Goal: Transaction & Acquisition: Obtain resource

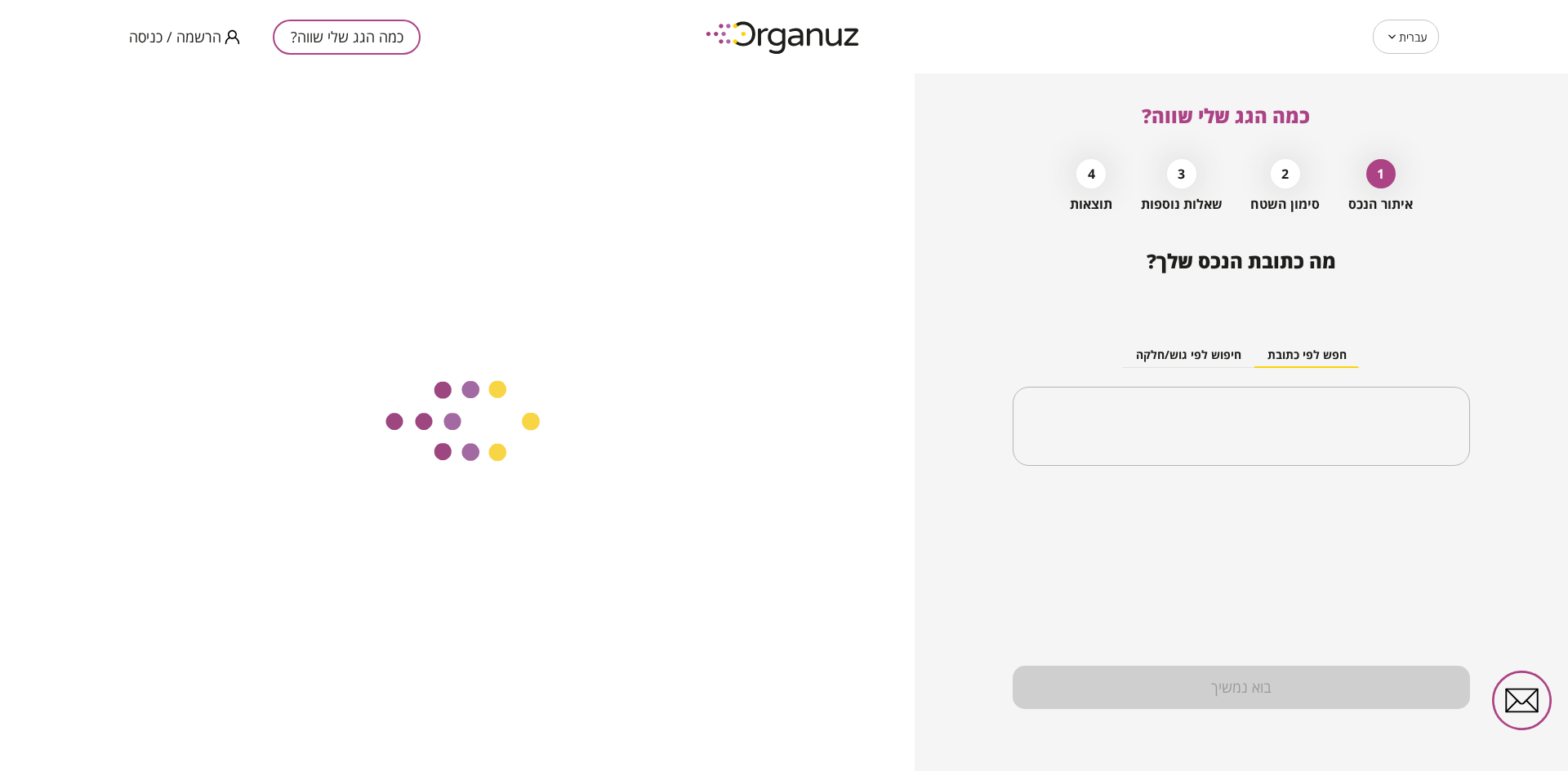
click at [186, 29] on span "הרשמה / כניסה" at bounding box center [175, 37] width 93 height 16
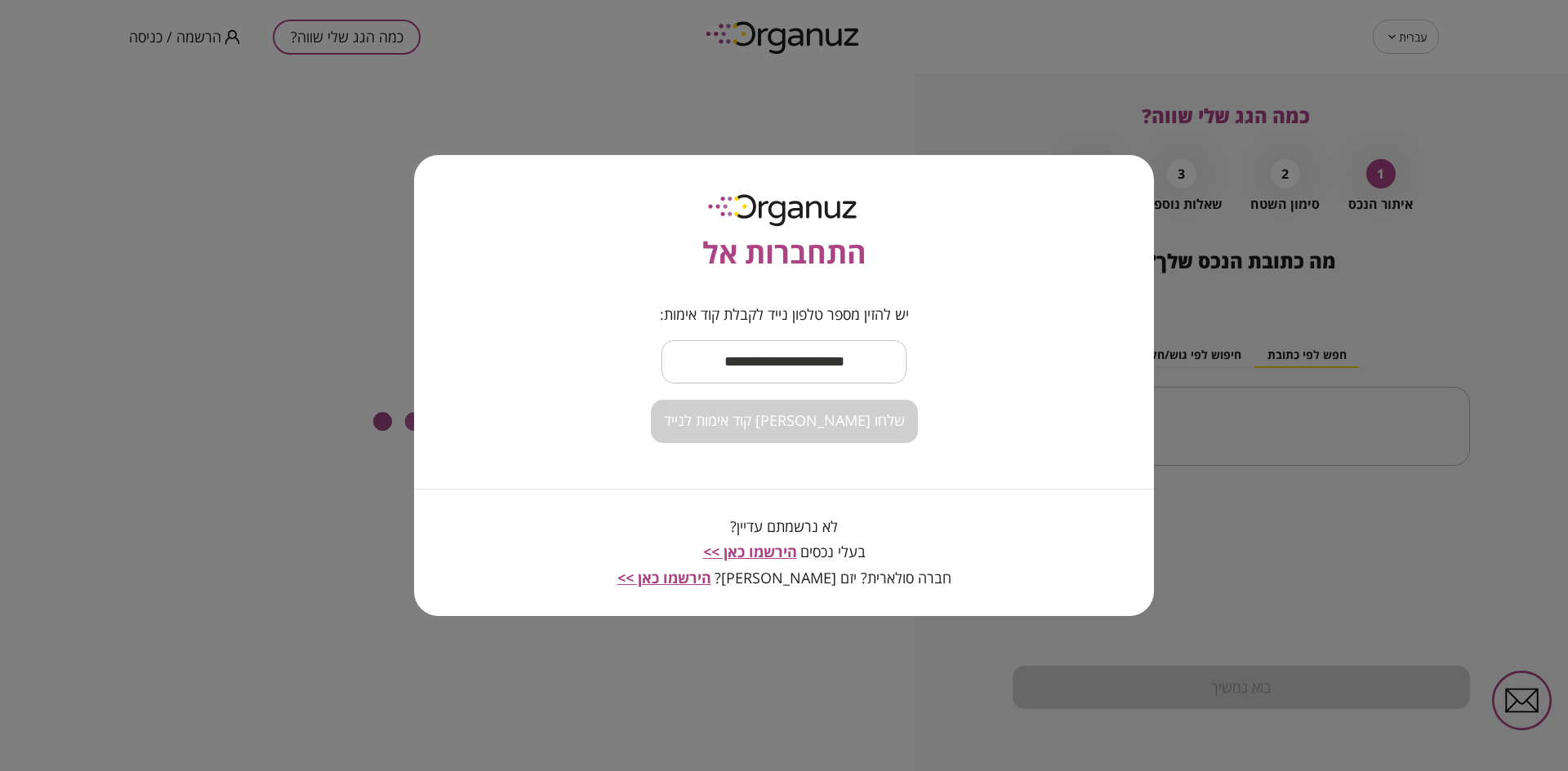
click at [818, 366] on input "text" at bounding box center [784, 361] width 245 height 48
type input "**********"
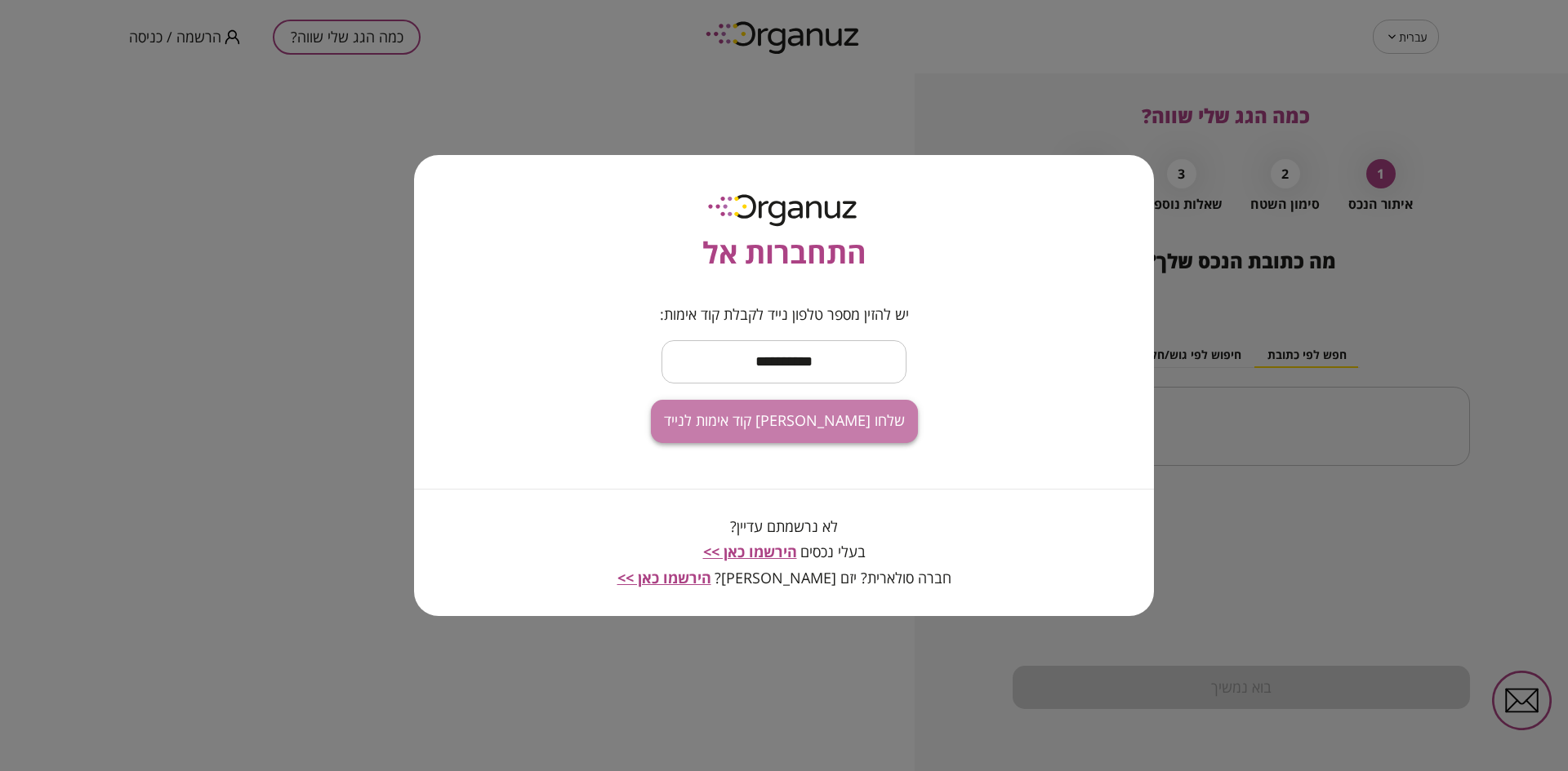
click at [816, 419] on span "שלחו [PERSON_NAME] קוד אימות לנייד" at bounding box center [784, 421] width 241 height 18
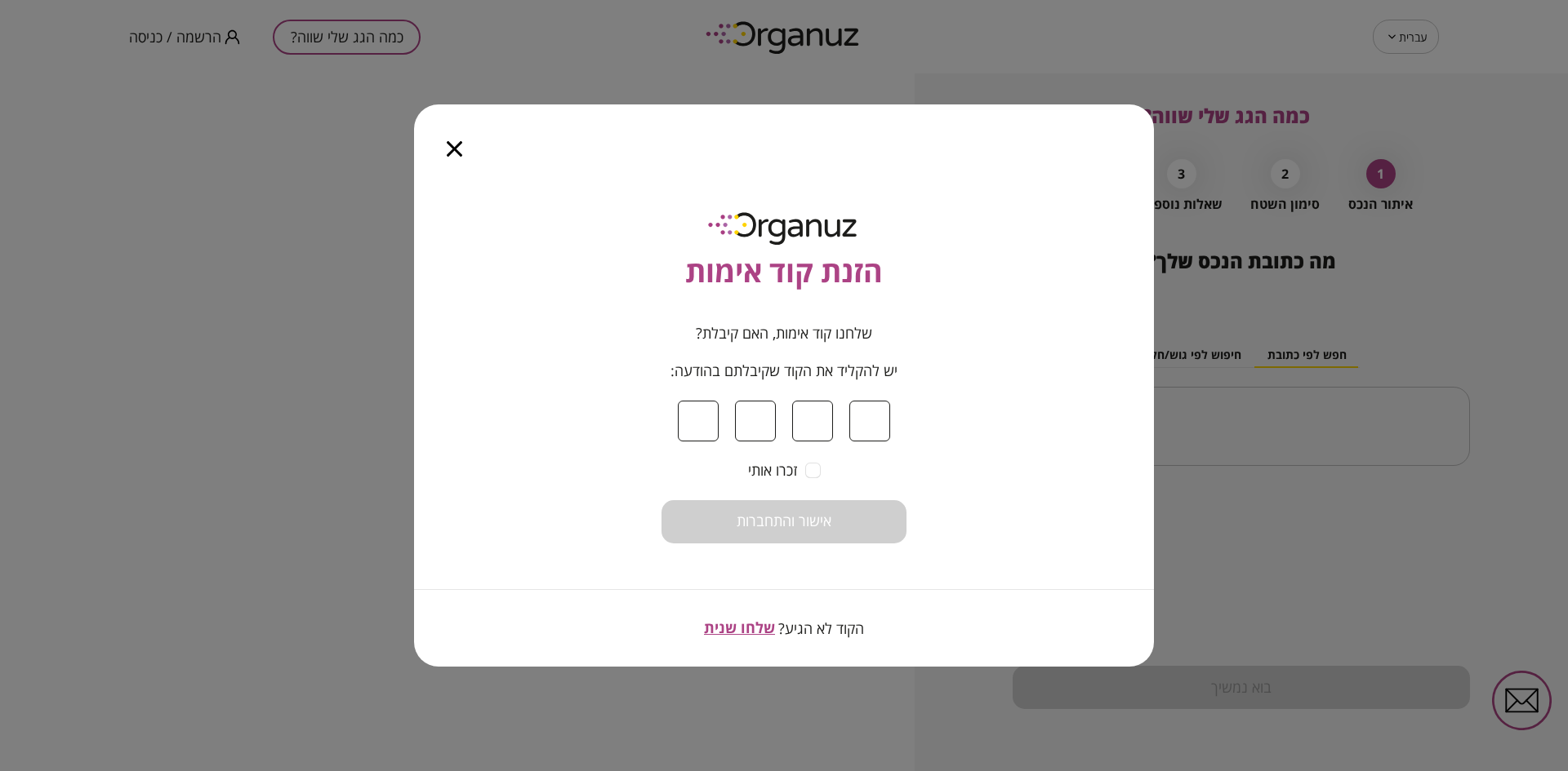
type input "*"
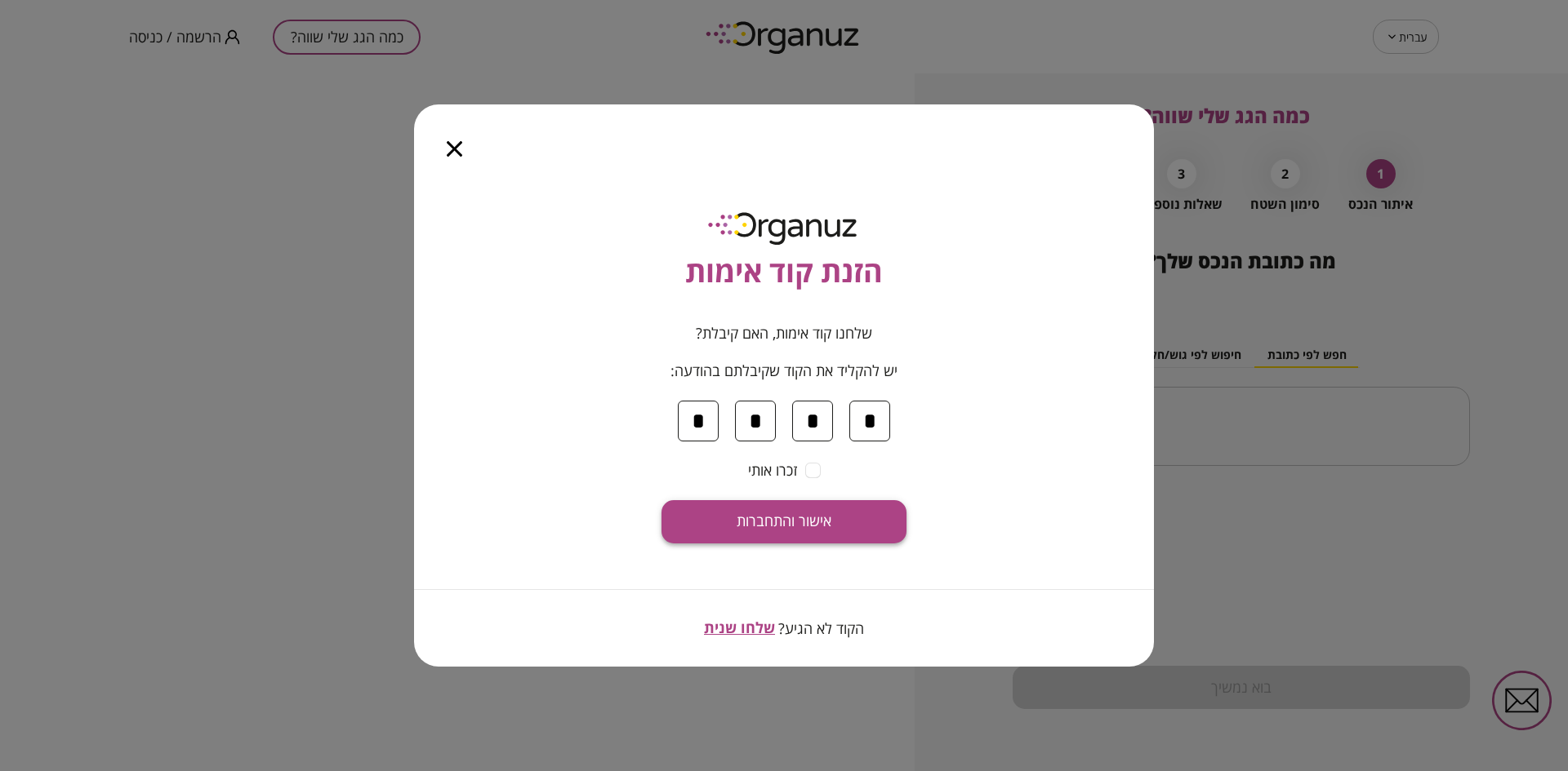
type input "*"
click at [843, 514] on button "אישור והתחברות" at bounding box center [784, 522] width 245 height 43
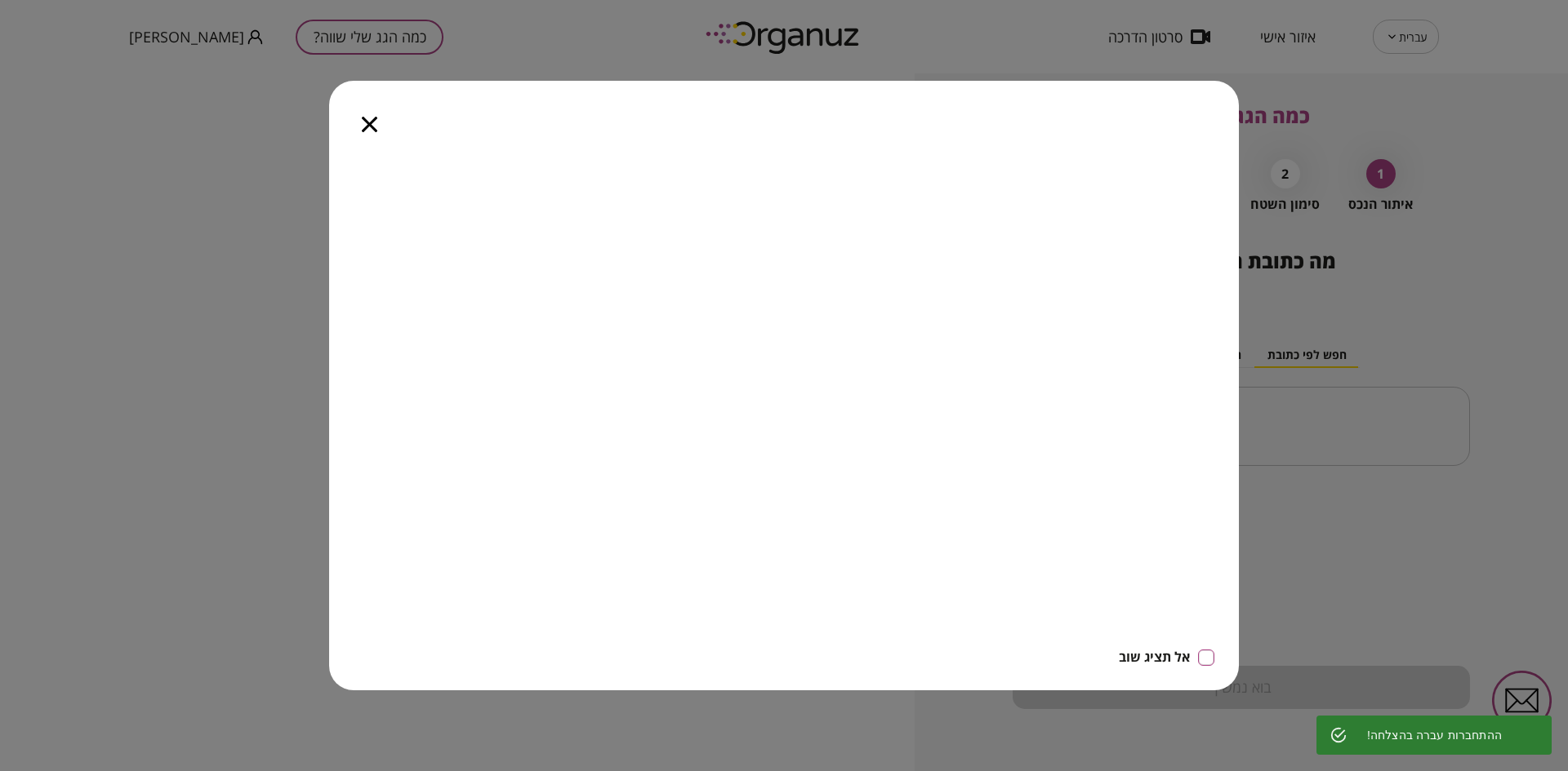
click at [370, 121] on icon "button" at bounding box center [369, 124] width 16 height 16
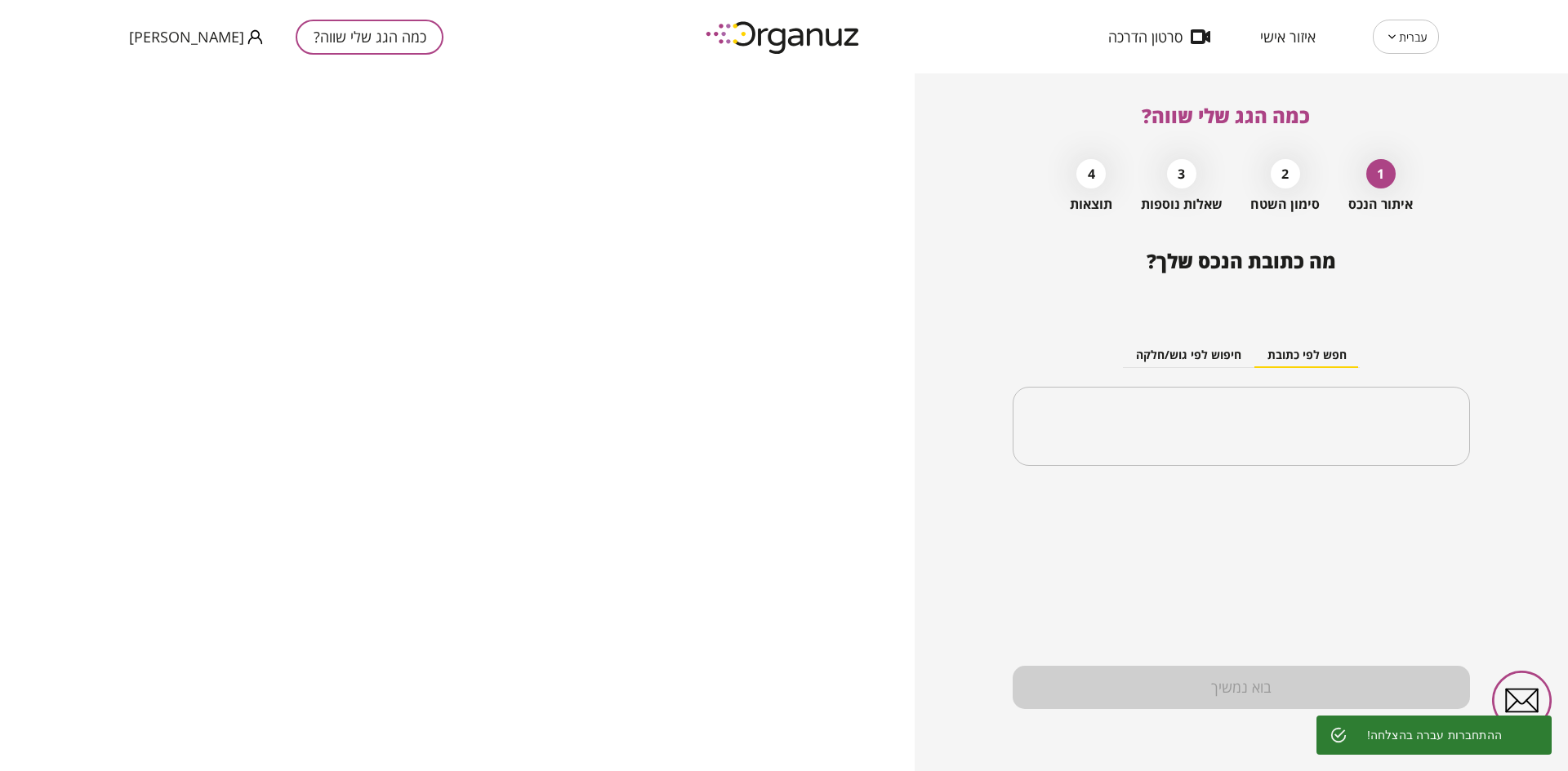
click at [1277, 39] on span "איזור אישי" at bounding box center [1288, 37] width 56 height 16
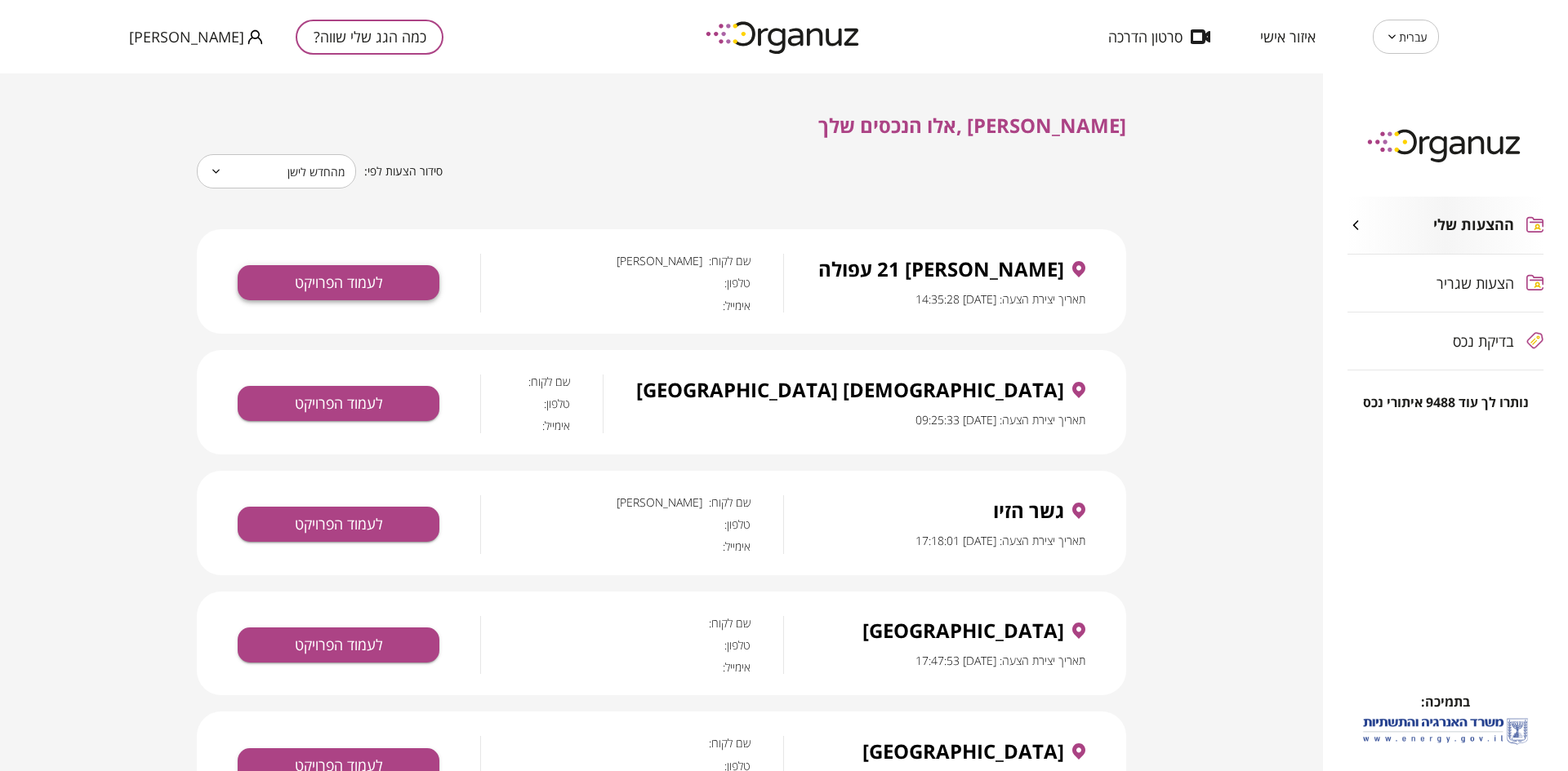
click at [347, 284] on button "לעמוד הפרויקט" at bounding box center [339, 283] width 202 height 35
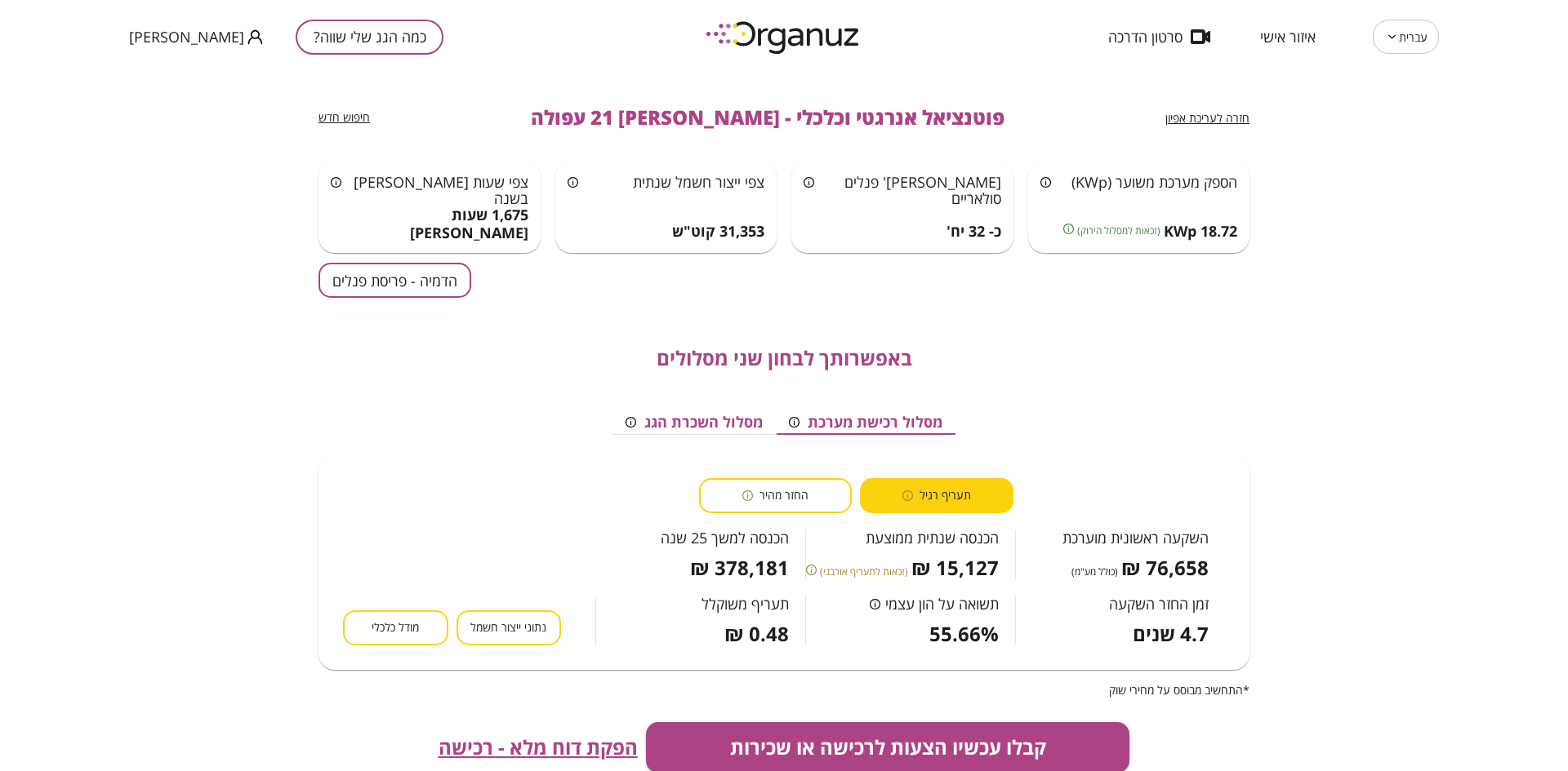
click at [311, 39] on button "כמה הגג שלי שווה?" at bounding box center [370, 37] width 148 height 35
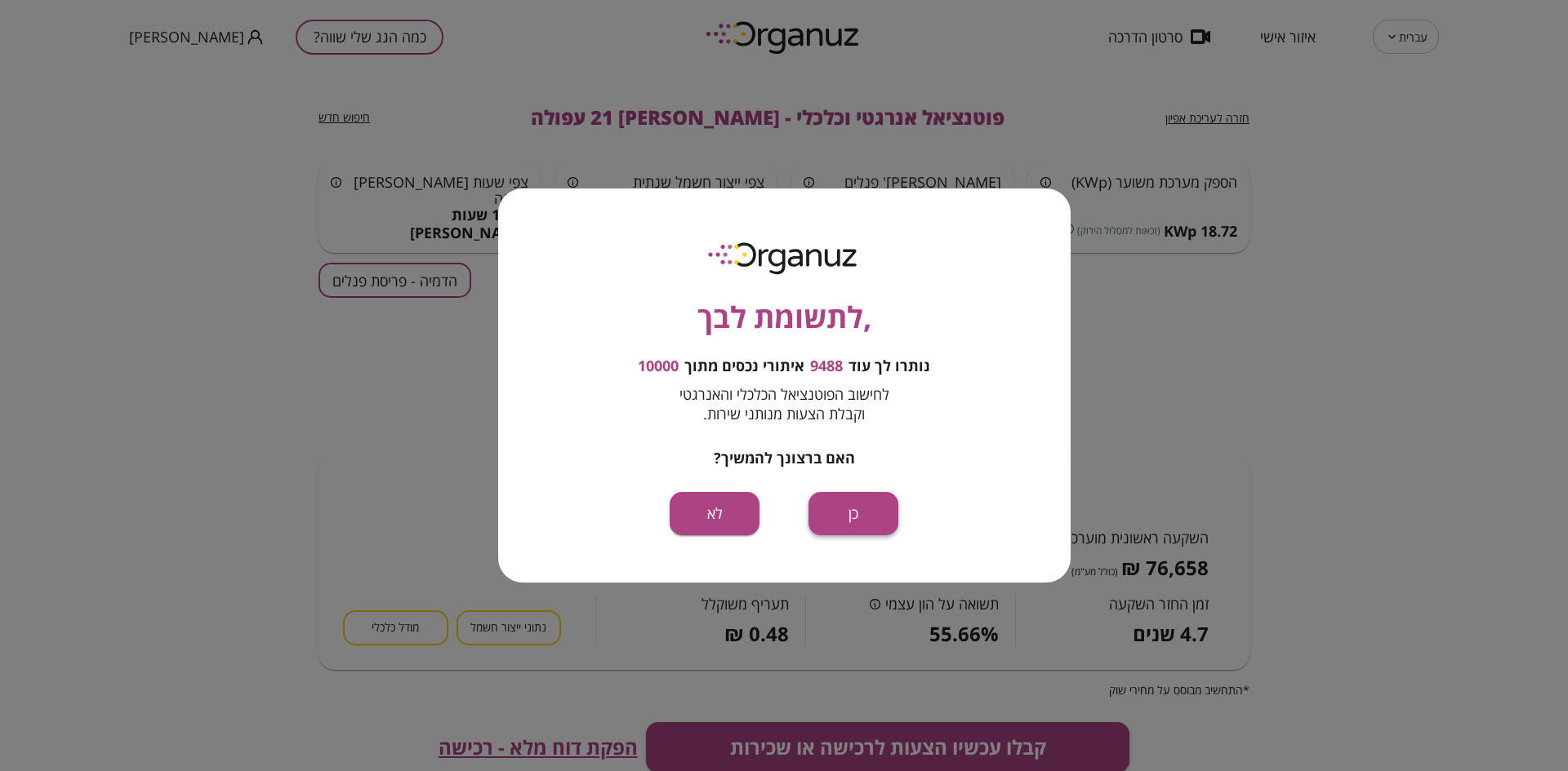
click at [832, 521] on button "כן" at bounding box center [853, 514] width 90 height 43
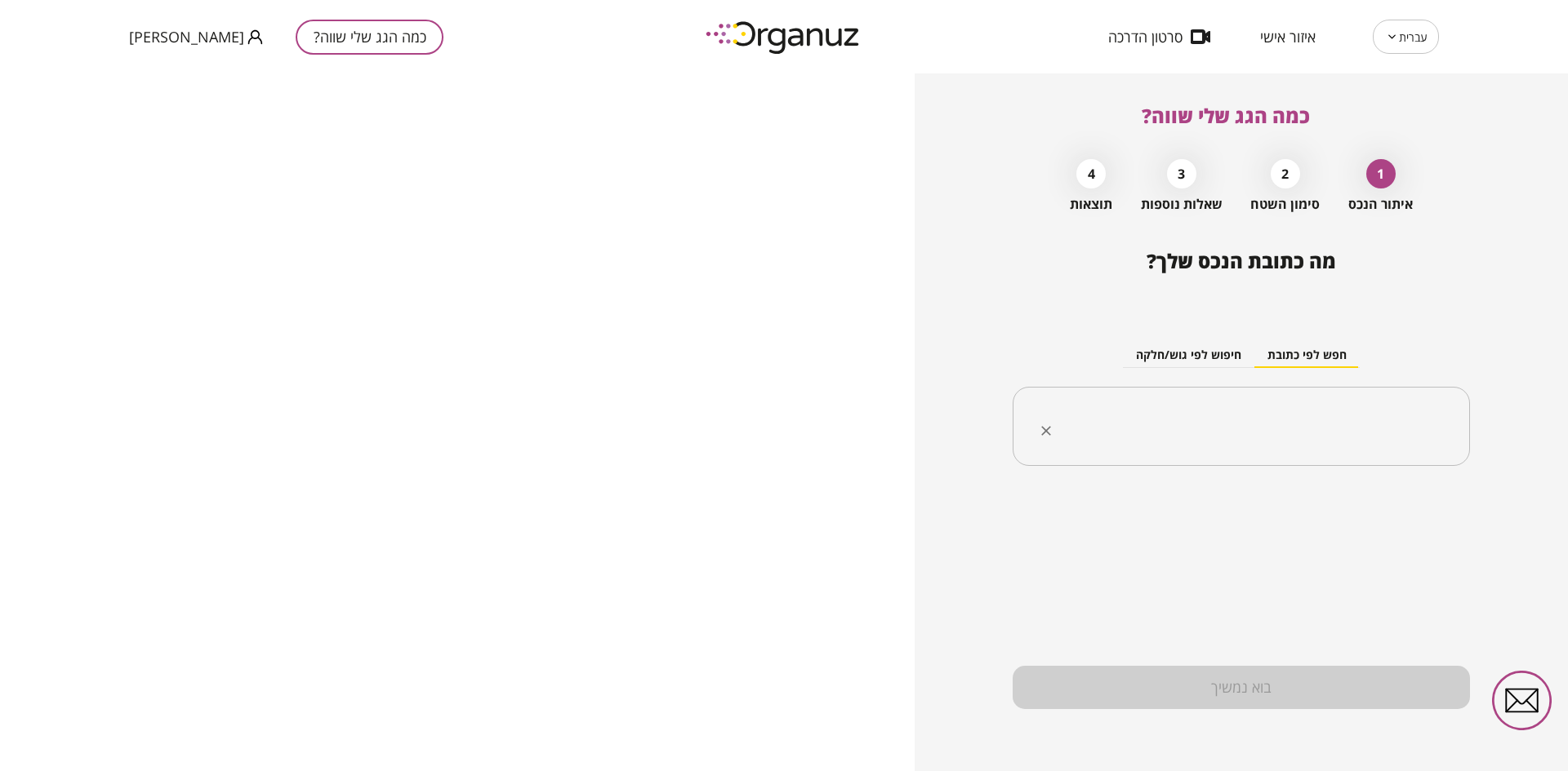
click at [1306, 417] on input "text" at bounding box center [1247, 427] width 406 height 41
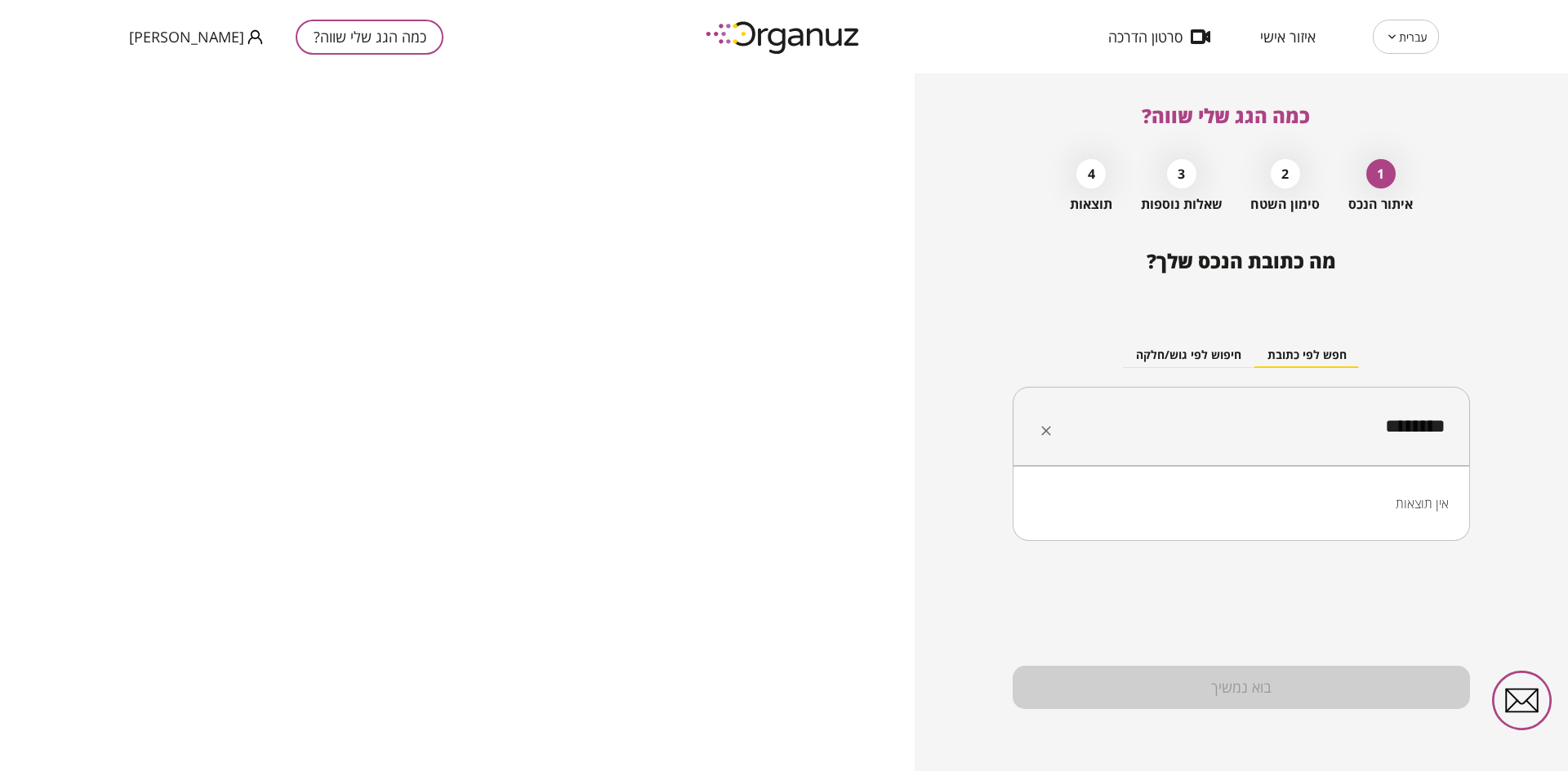
drag, startPoint x: 1293, startPoint y: 449, endPoint x: 1462, endPoint y: 433, distance: 169.8
click at [1462, 433] on div "******* ​" at bounding box center [1241, 427] width 457 height 80
click at [1438, 433] on input "*******" at bounding box center [1247, 427] width 406 height 41
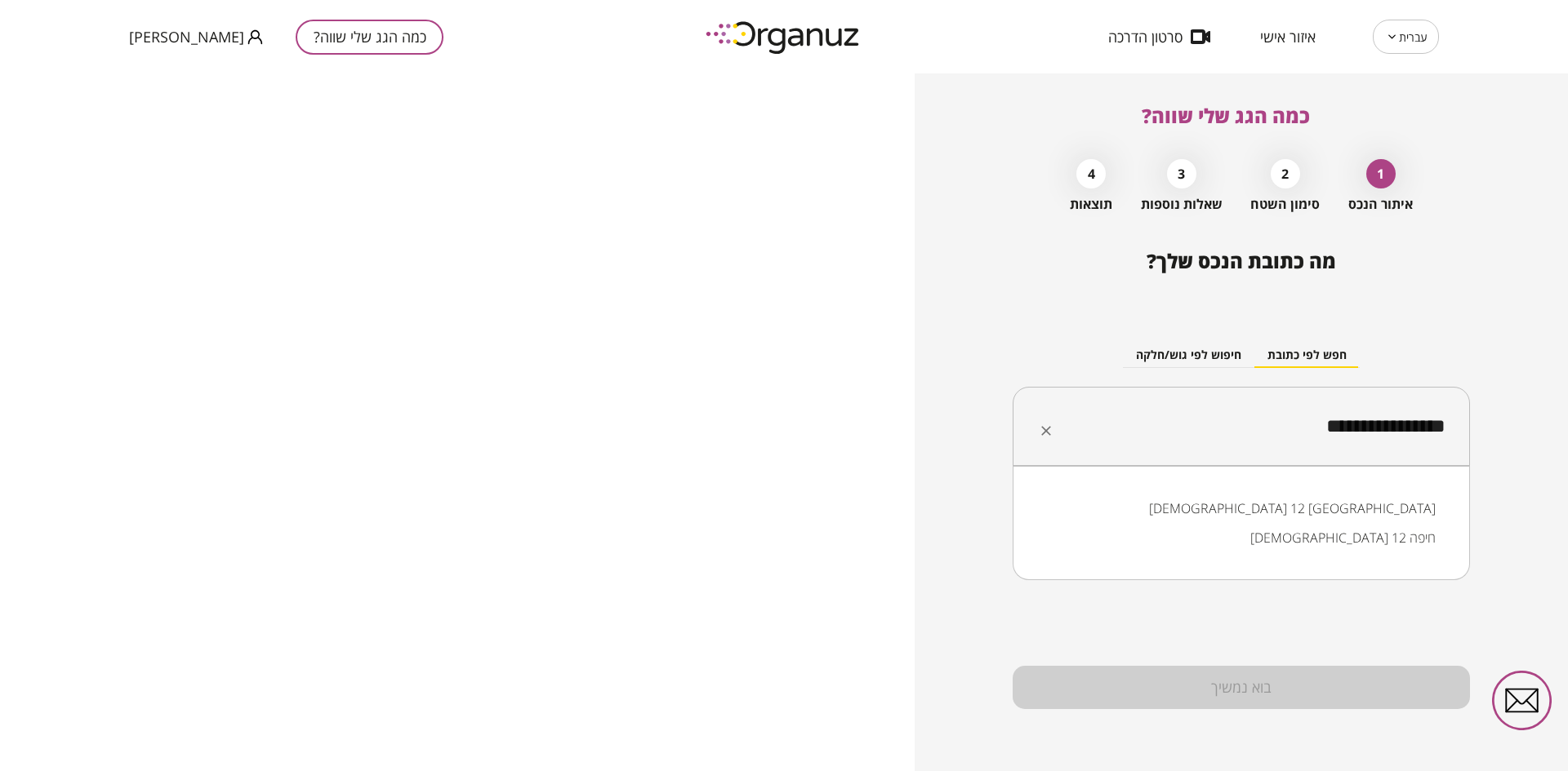
click at [1370, 542] on li "[DEMOGRAPHIC_DATA] 12 חיפה" at bounding box center [1241, 538] width 415 height 29
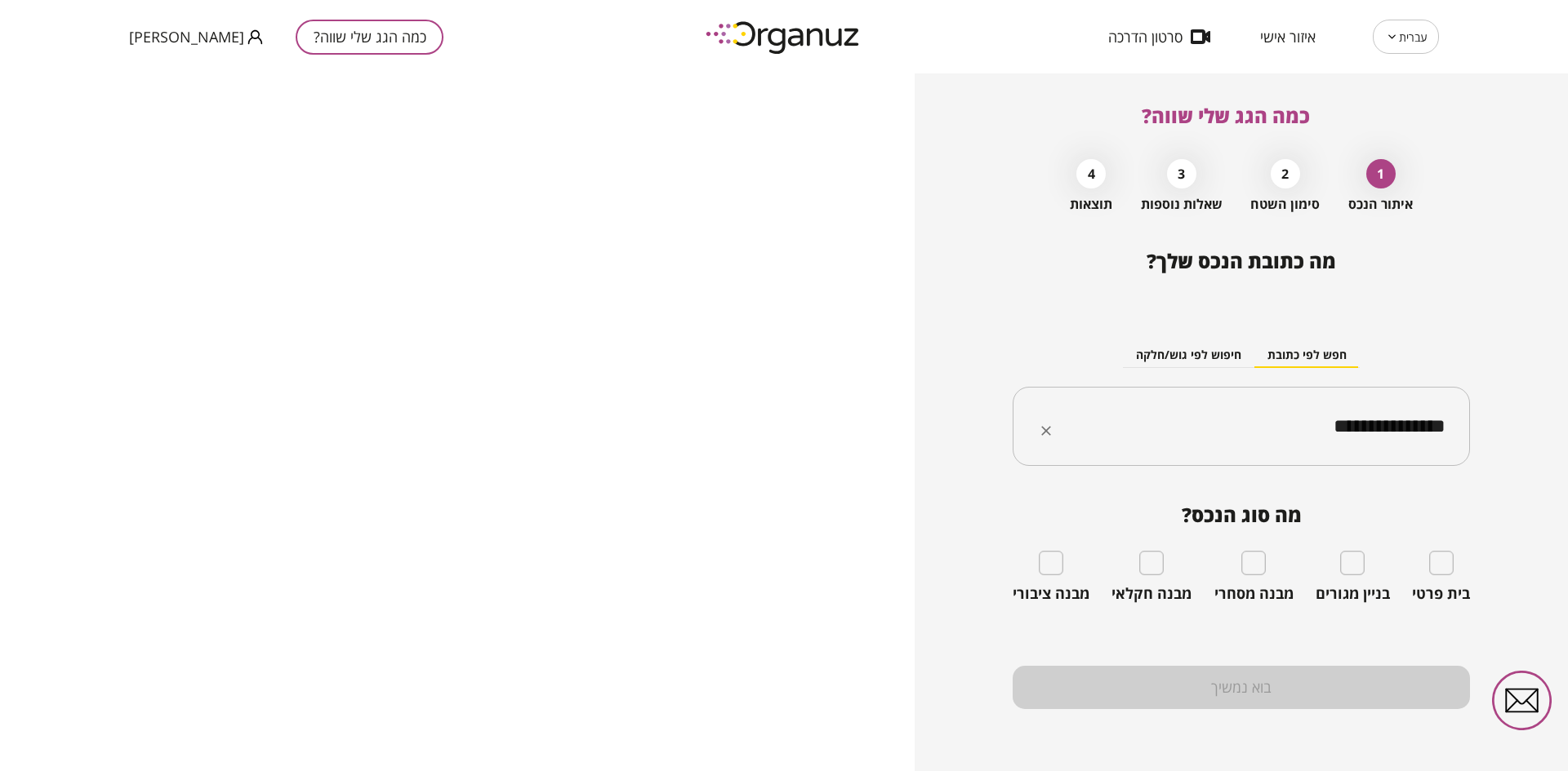
type input "**********"
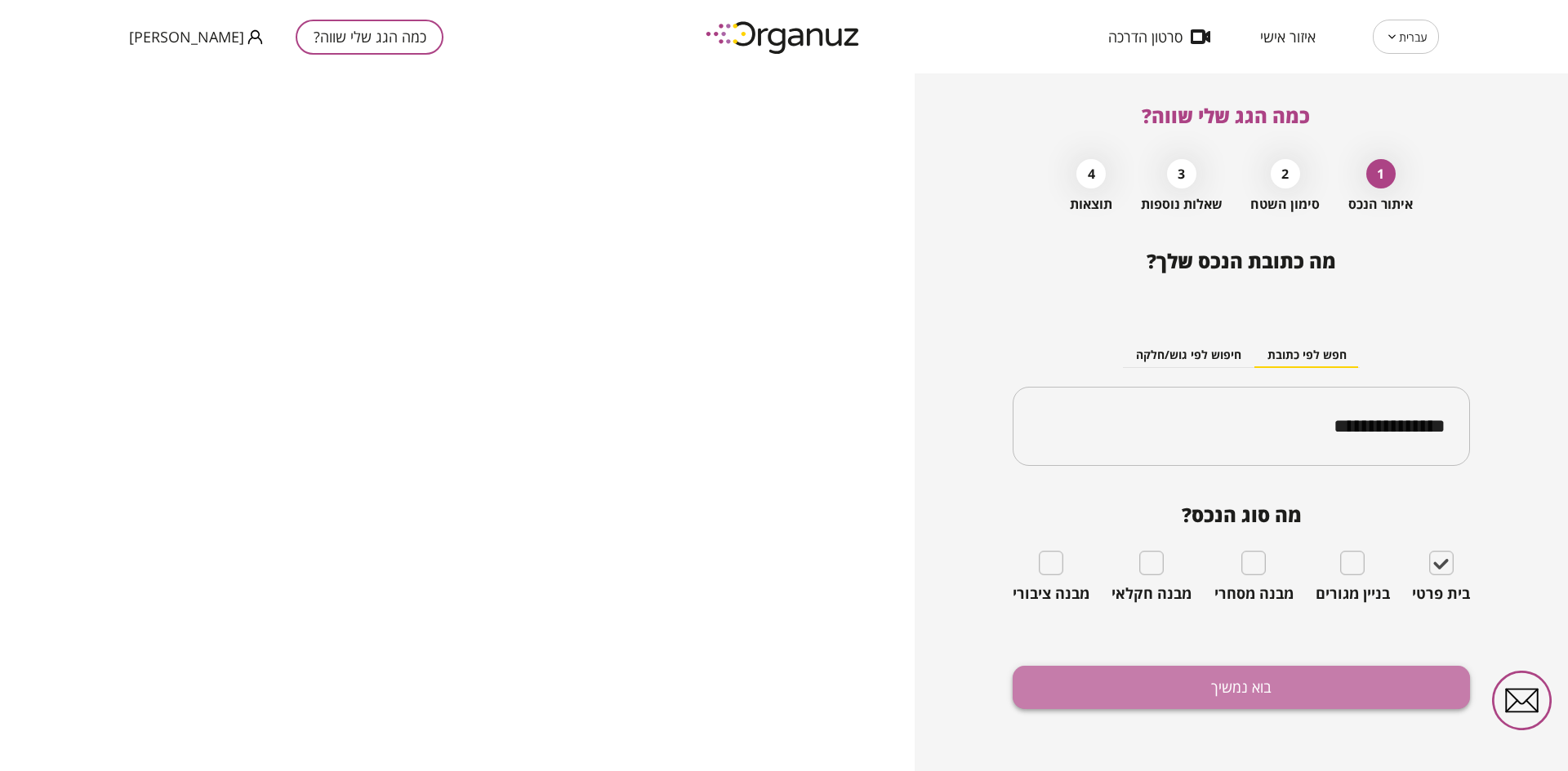
click at [1330, 687] on button "בוא נמשיך" at bounding box center [1241, 687] width 457 height 43
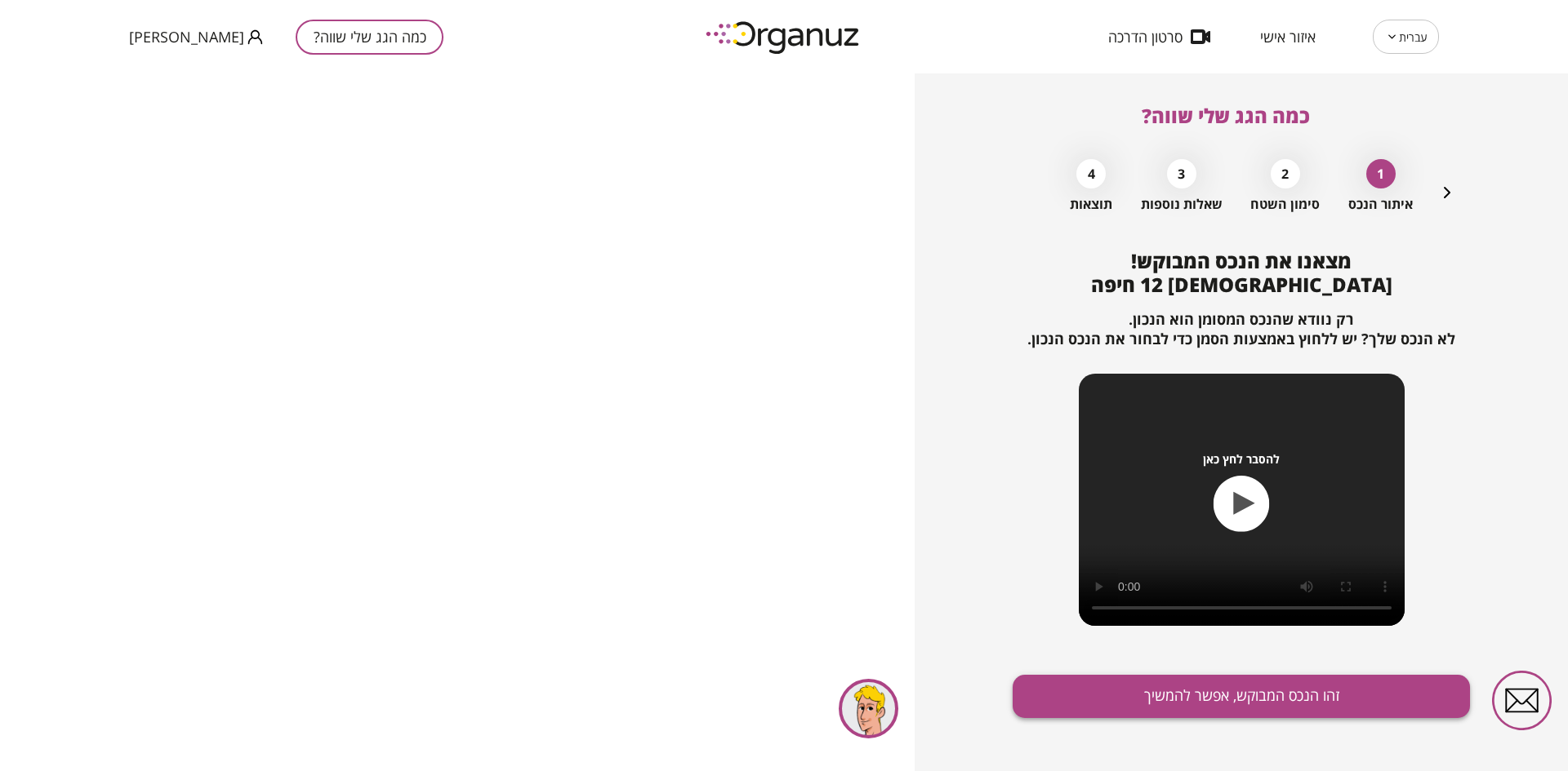
click at [1327, 692] on button "זהו הנכס המבוקש, אפשר להמשיך" at bounding box center [1241, 696] width 457 height 43
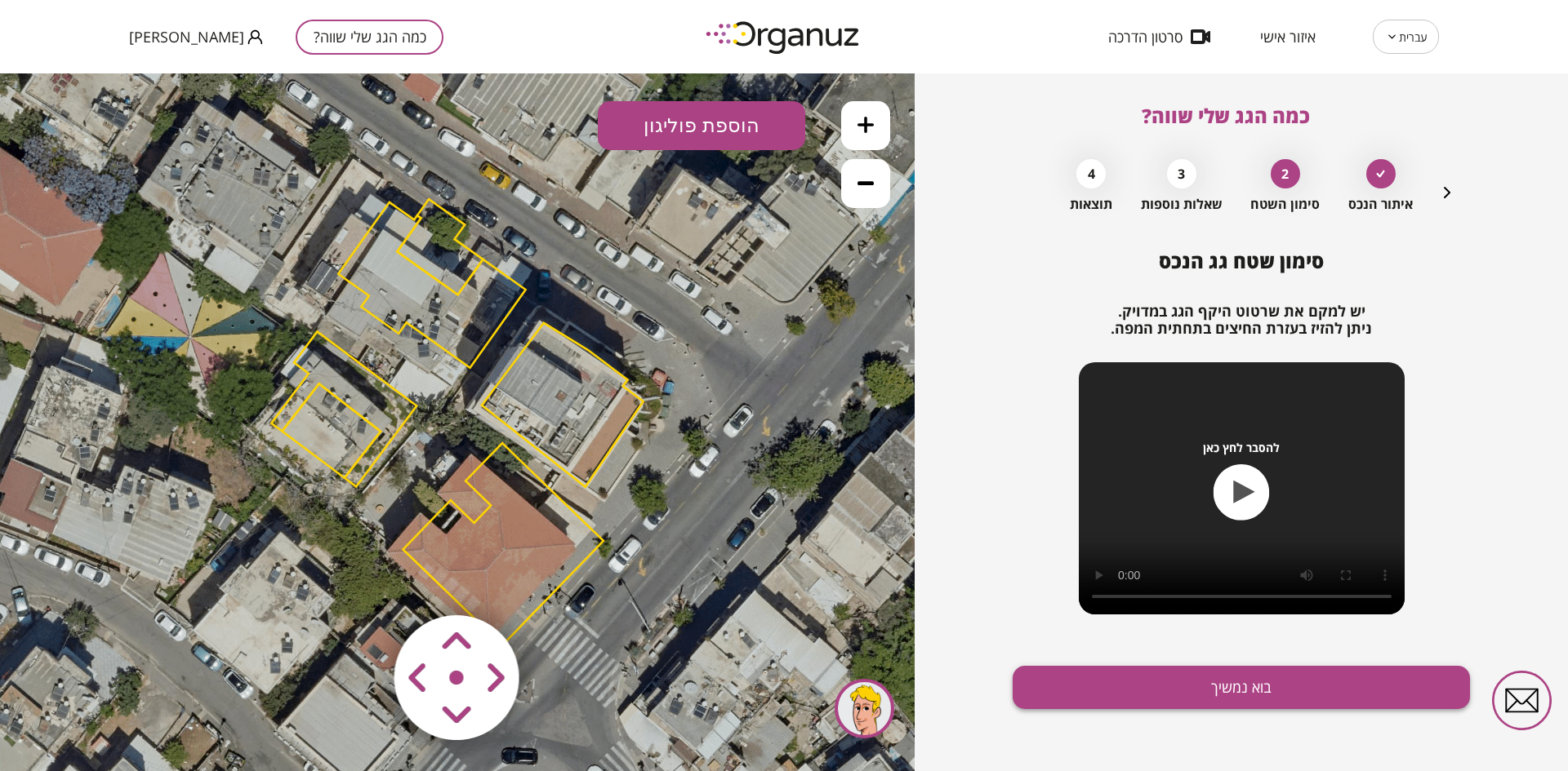
click at [1150, 687] on button "בוא נמשיך" at bounding box center [1241, 687] width 457 height 43
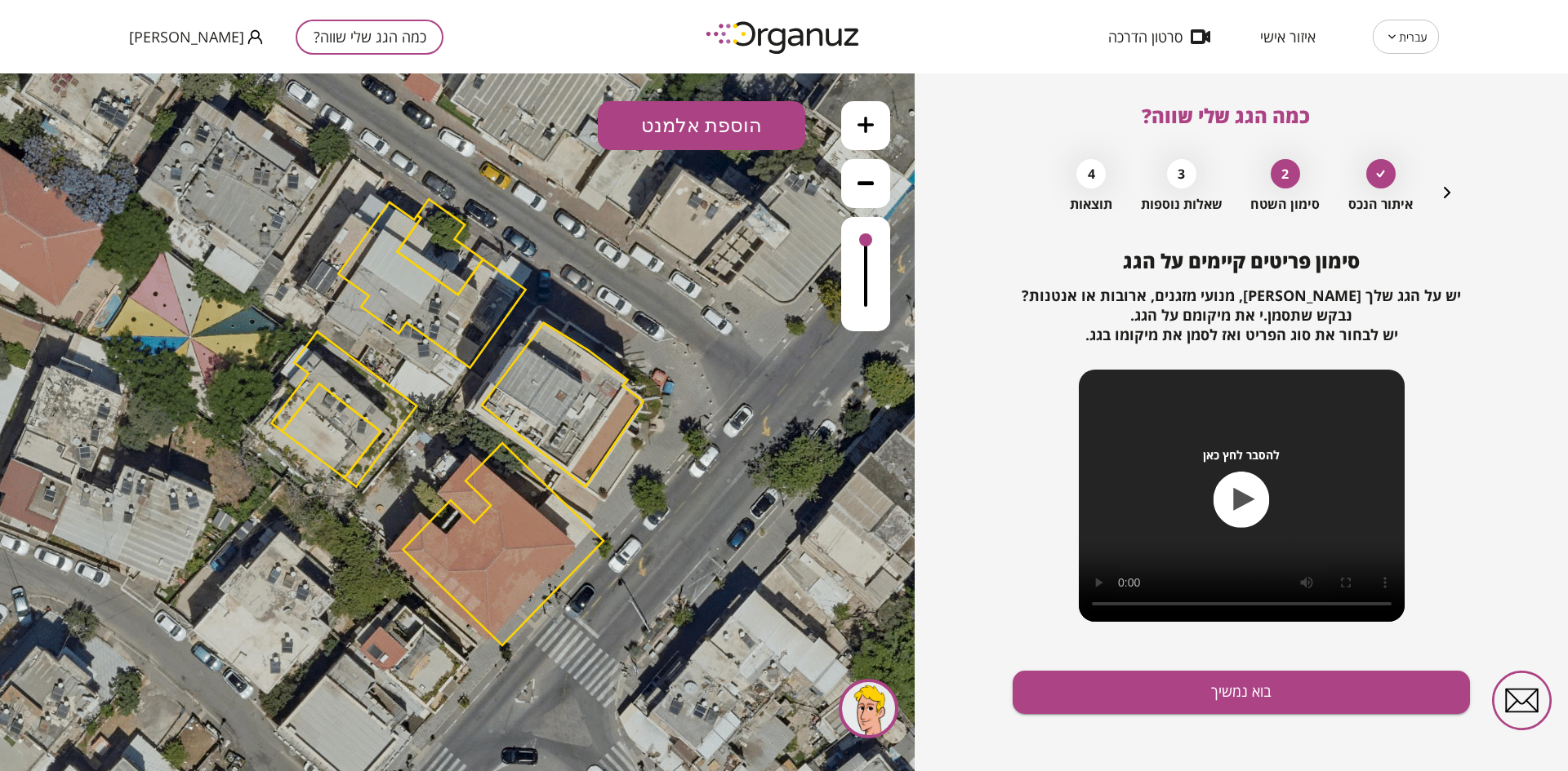
click at [871, 130] on icon at bounding box center [866, 125] width 16 height 16
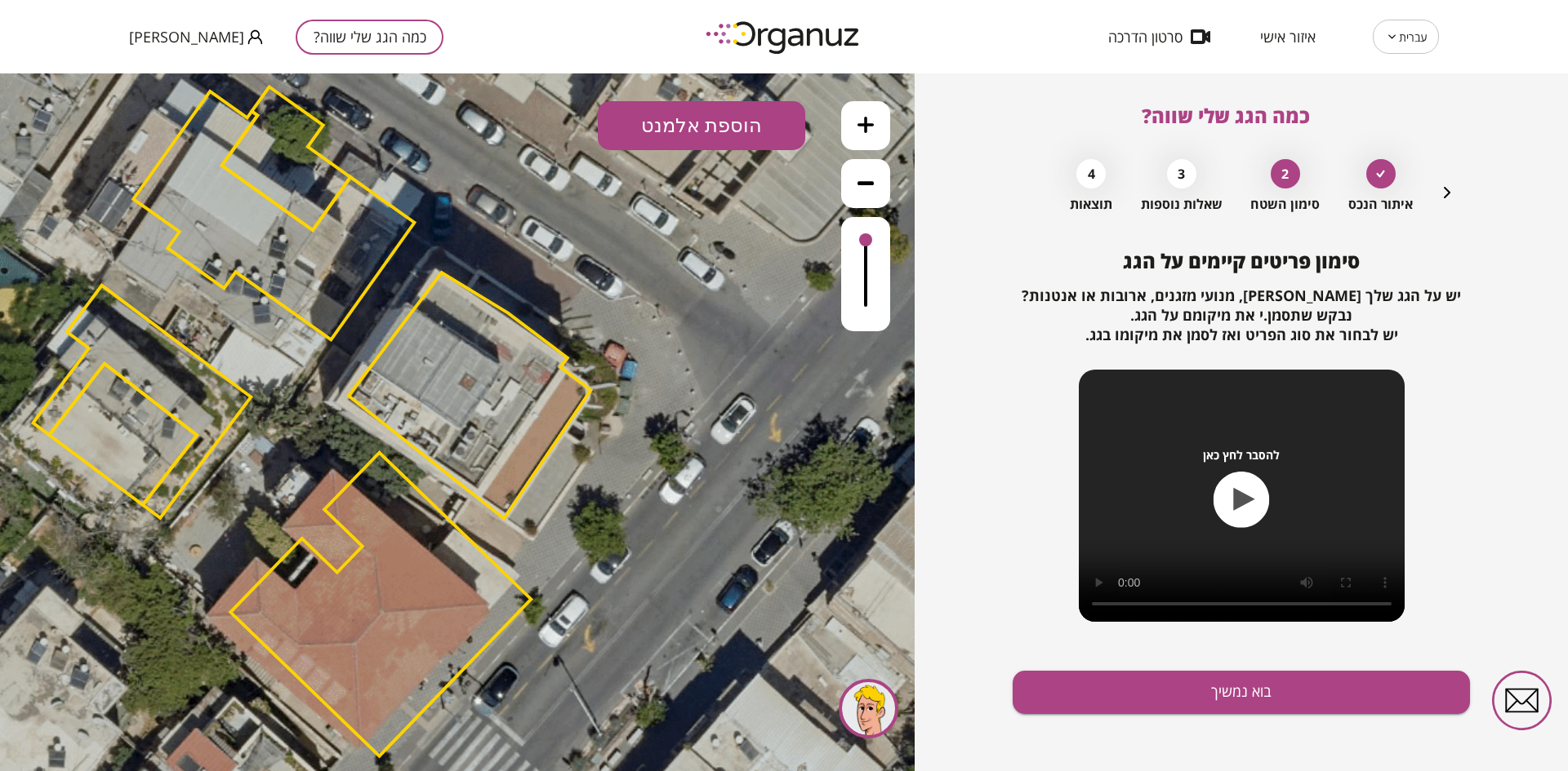
drag, startPoint x: 792, startPoint y: 398, endPoint x: 647, endPoint y: 397, distance: 145.0
click at [647, 397] on icon at bounding box center [311, 420] width 2021 height 2020
click at [1189, 693] on button "בוא נמשיך" at bounding box center [1241, 692] width 457 height 43
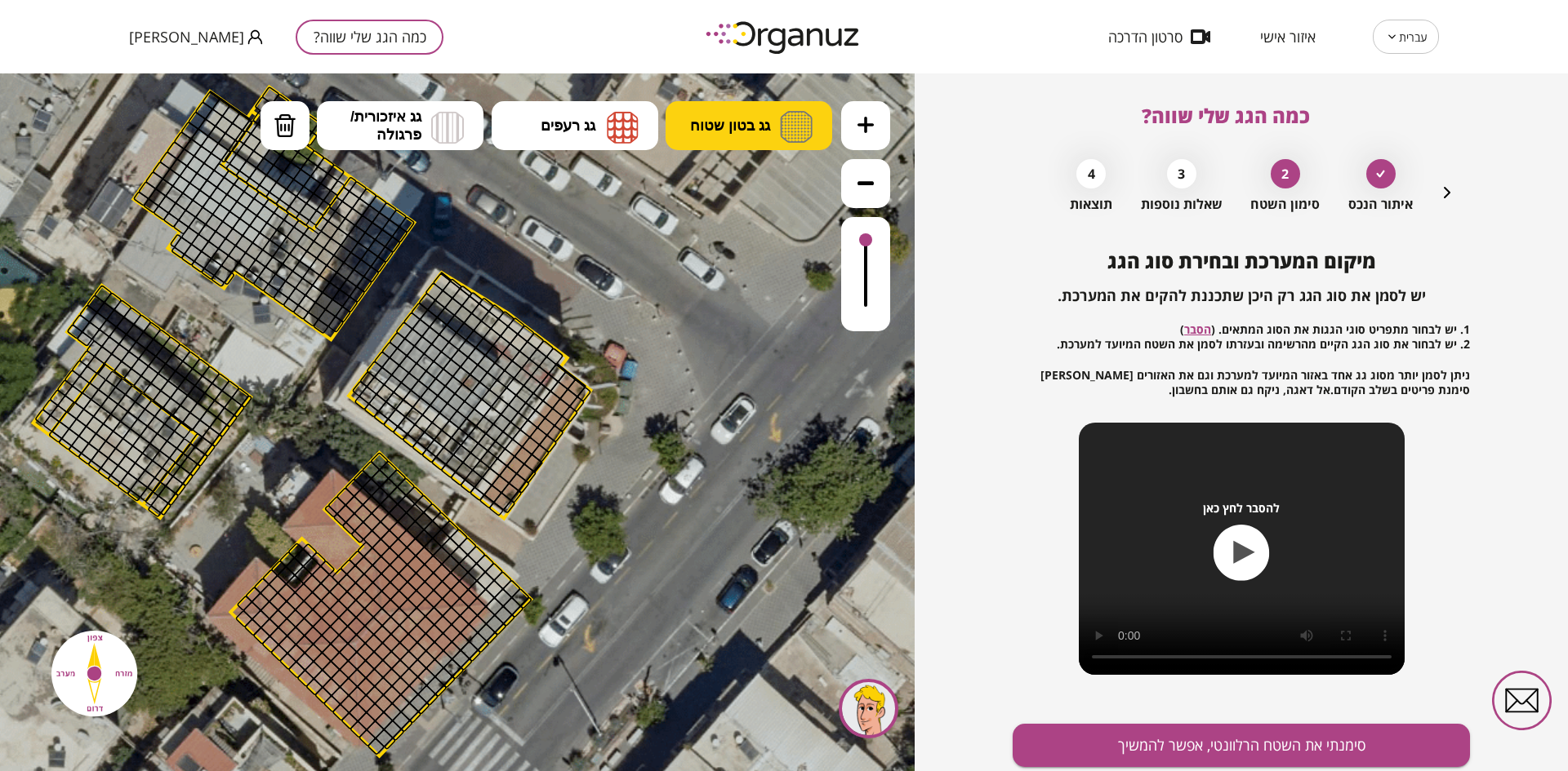
click at [734, 112] on button "גג בטון שטוח" at bounding box center [748, 126] width 166 height 49
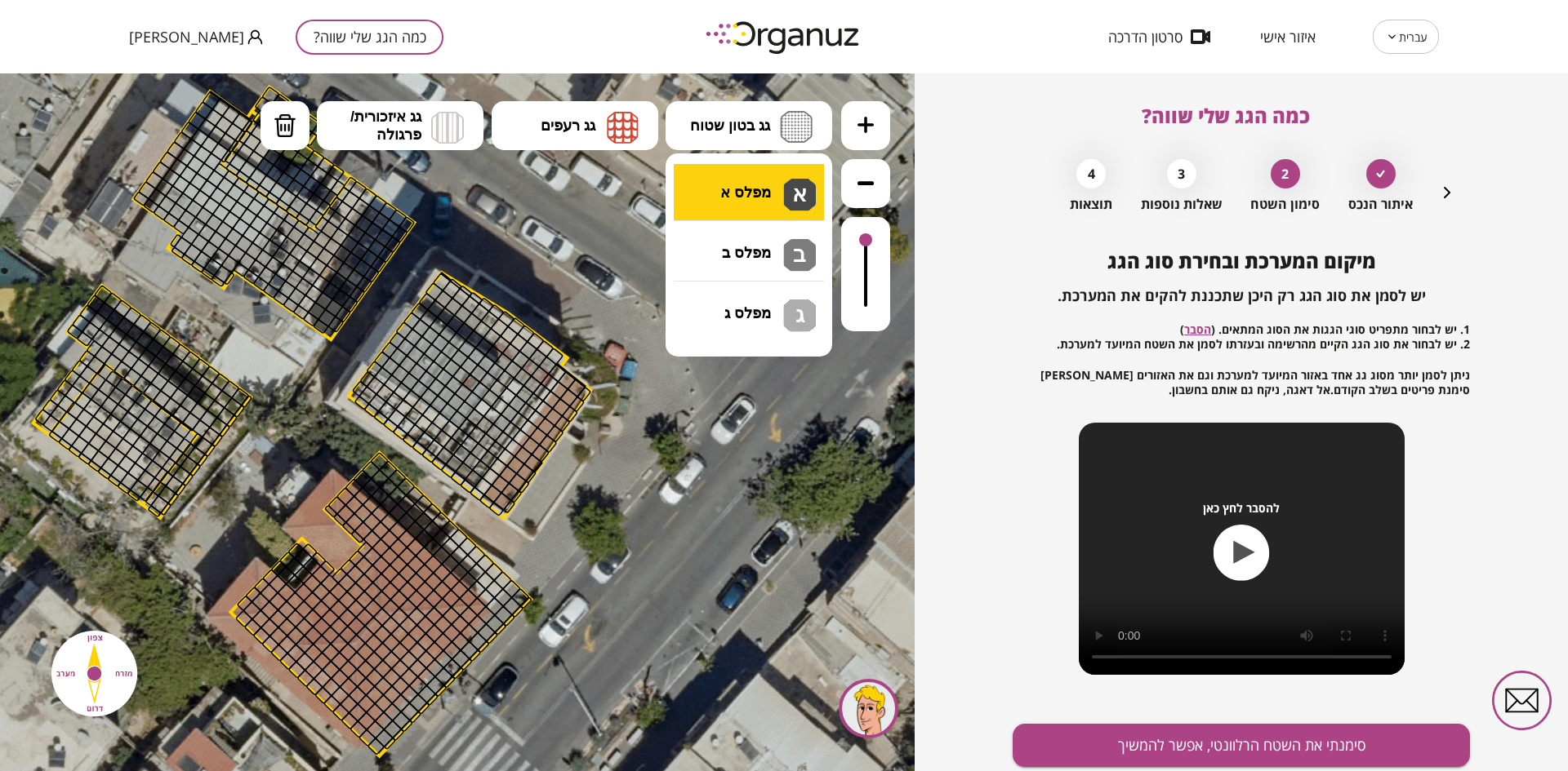
click at [749, 191] on div ".st0 { fill: #FFFFFF; } 10" at bounding box center [457, 423] width 915 height 698
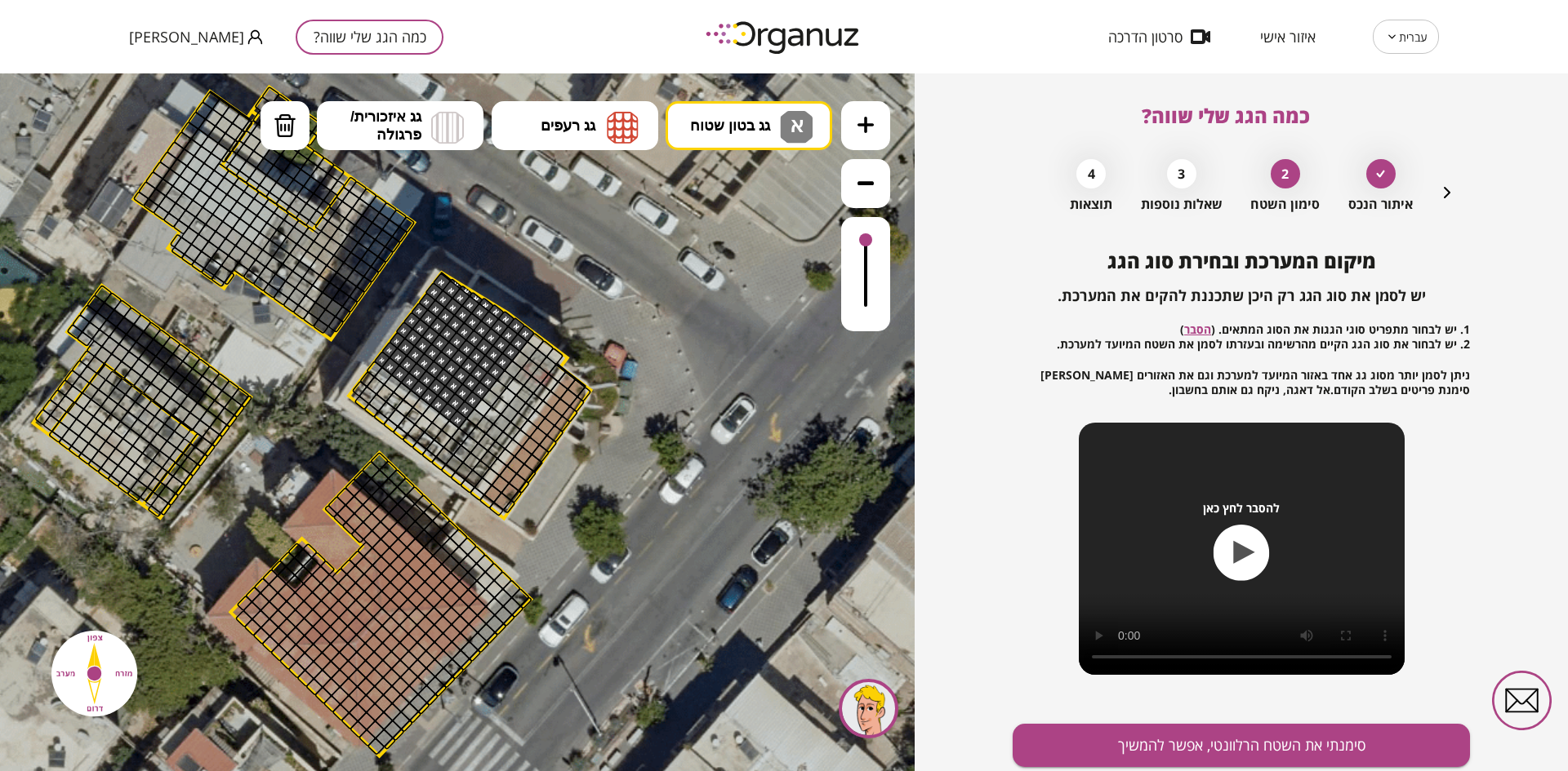
drag, startPoint x: 416, startPoint y: 311, endPoint x: 499, endPoint y: 340, distance: 87.9
drag, startPoint x: 373, startPoint y: 367, endPoint x: 437, endPoint y: 415, distance: 80.0
click at [1216, 739] on button "סימנתי את השטח הרלוונטי, אפשר להמשיך" at bounding box center [1241, 746] width 457 height 43
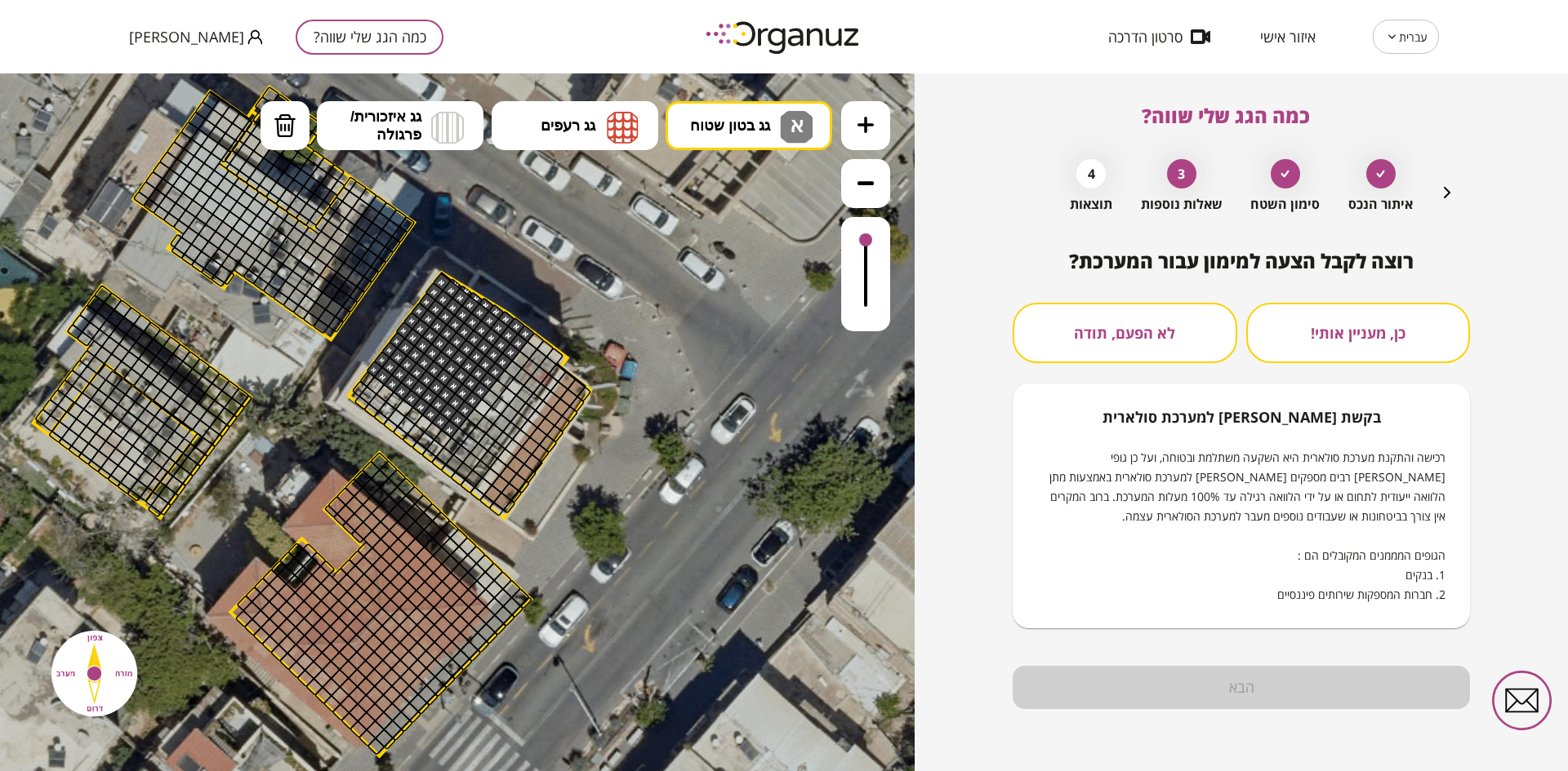
click at [1135, 337] on button "לא הפעם, תודה" at bounding box center [1125, 333] width 225 height 61
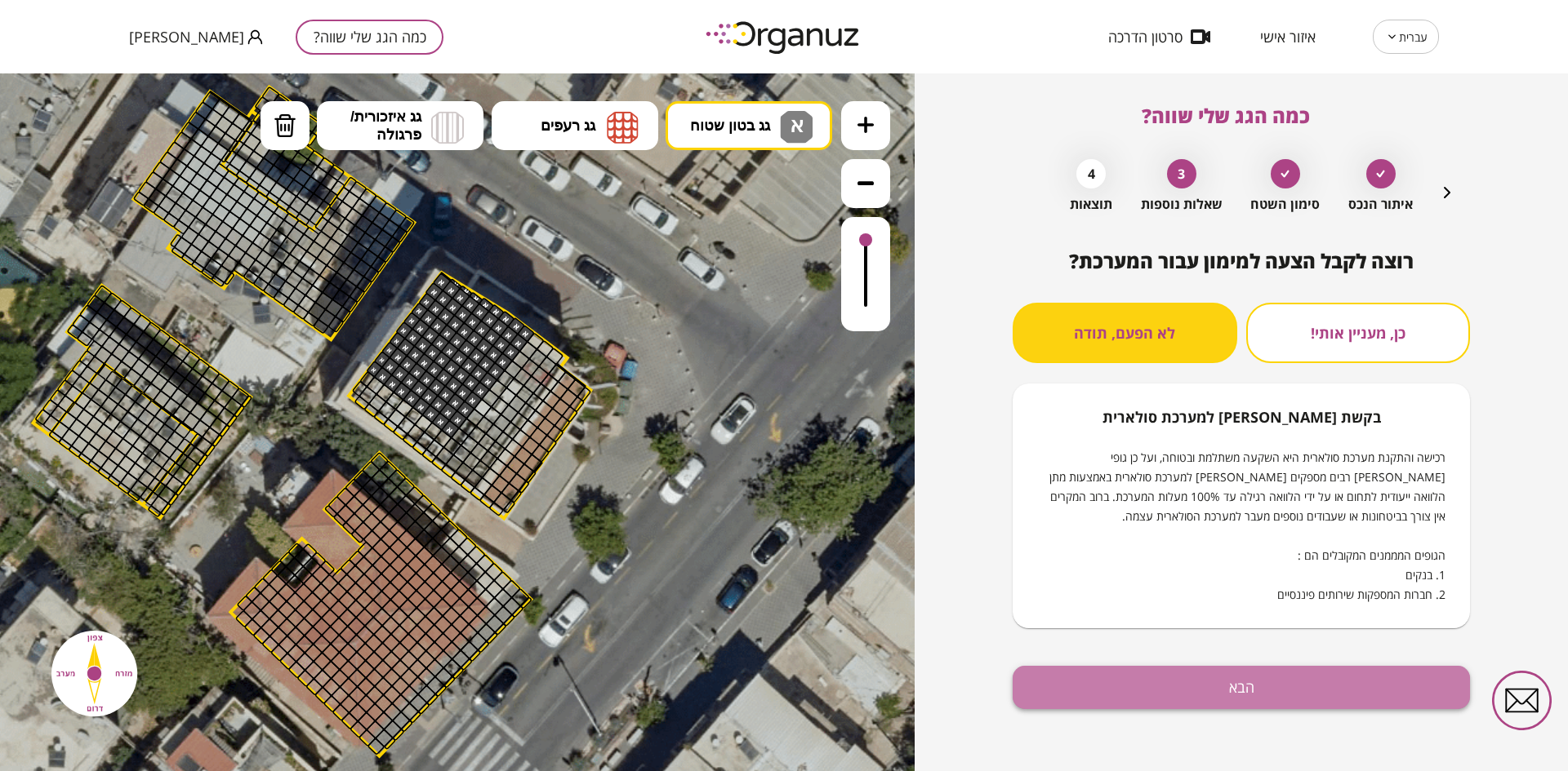
click at [1243, 678] on button "הבא" at bounding box center [1241, 687] width 457 height 43
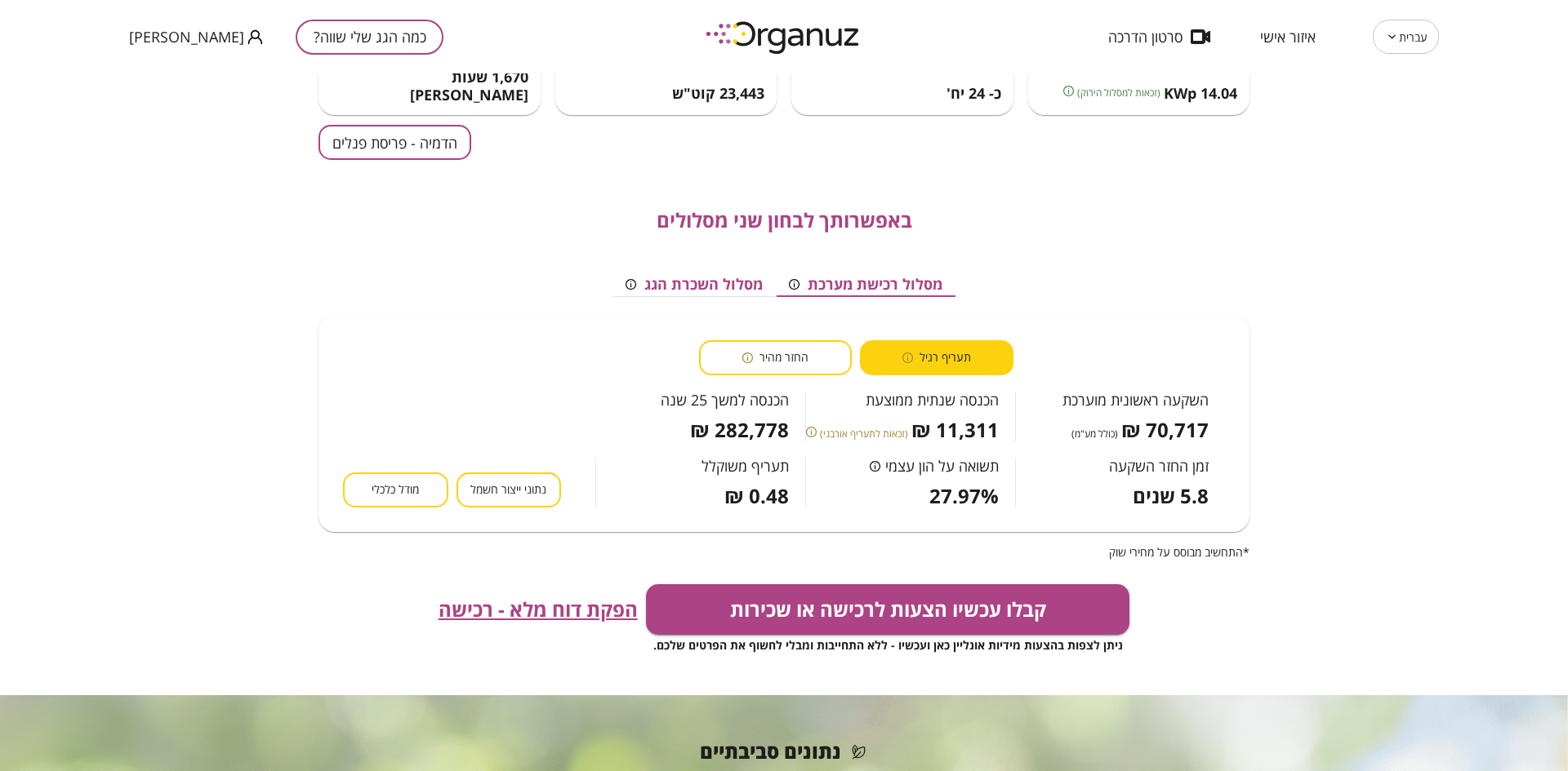
scroll to position [163, 0]
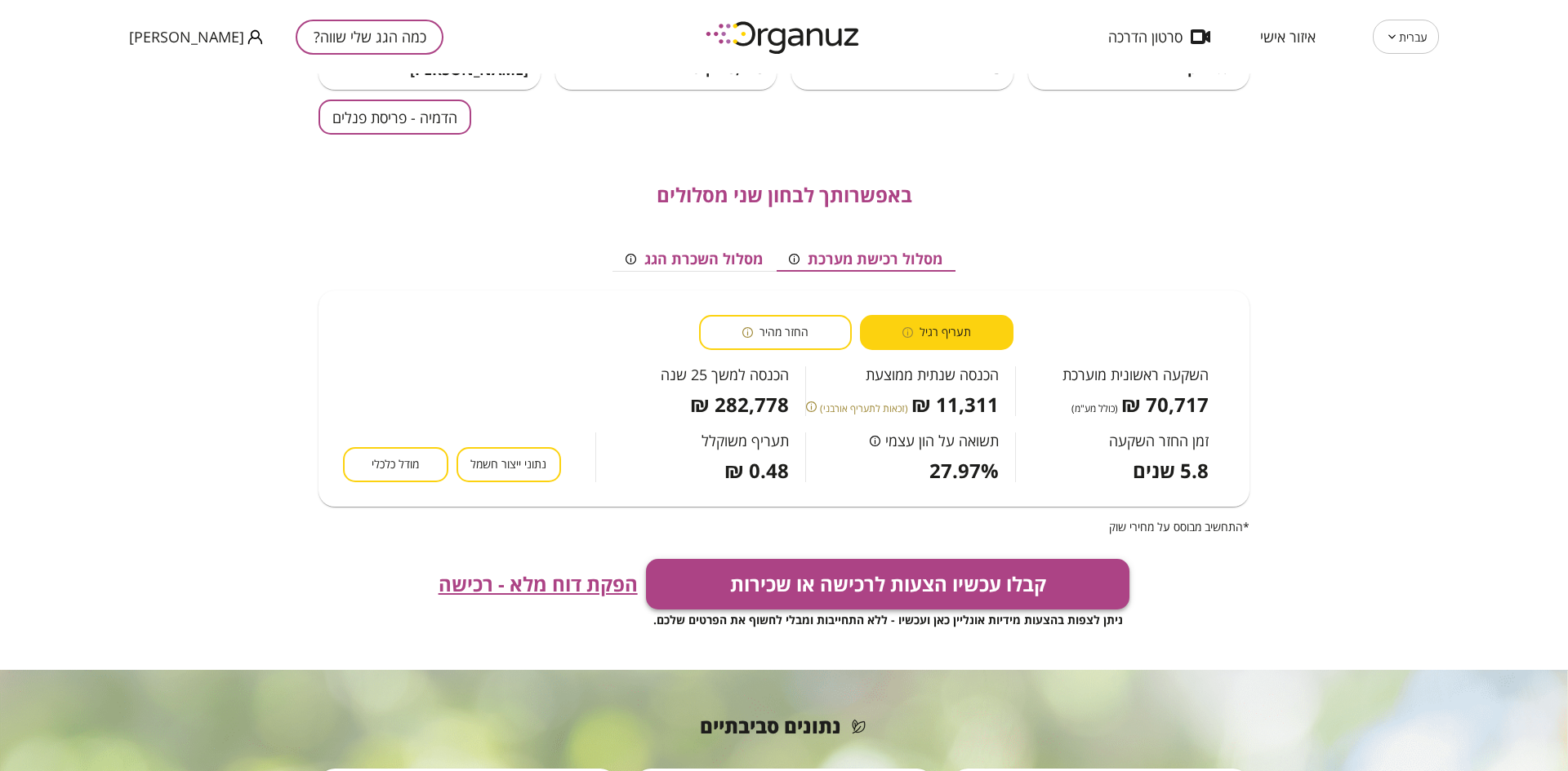
click at [807, 573] on button "קבלו עכשיו הצעות לרכישה או שכירות" at bounding box center [888, 584] width 484 height 51
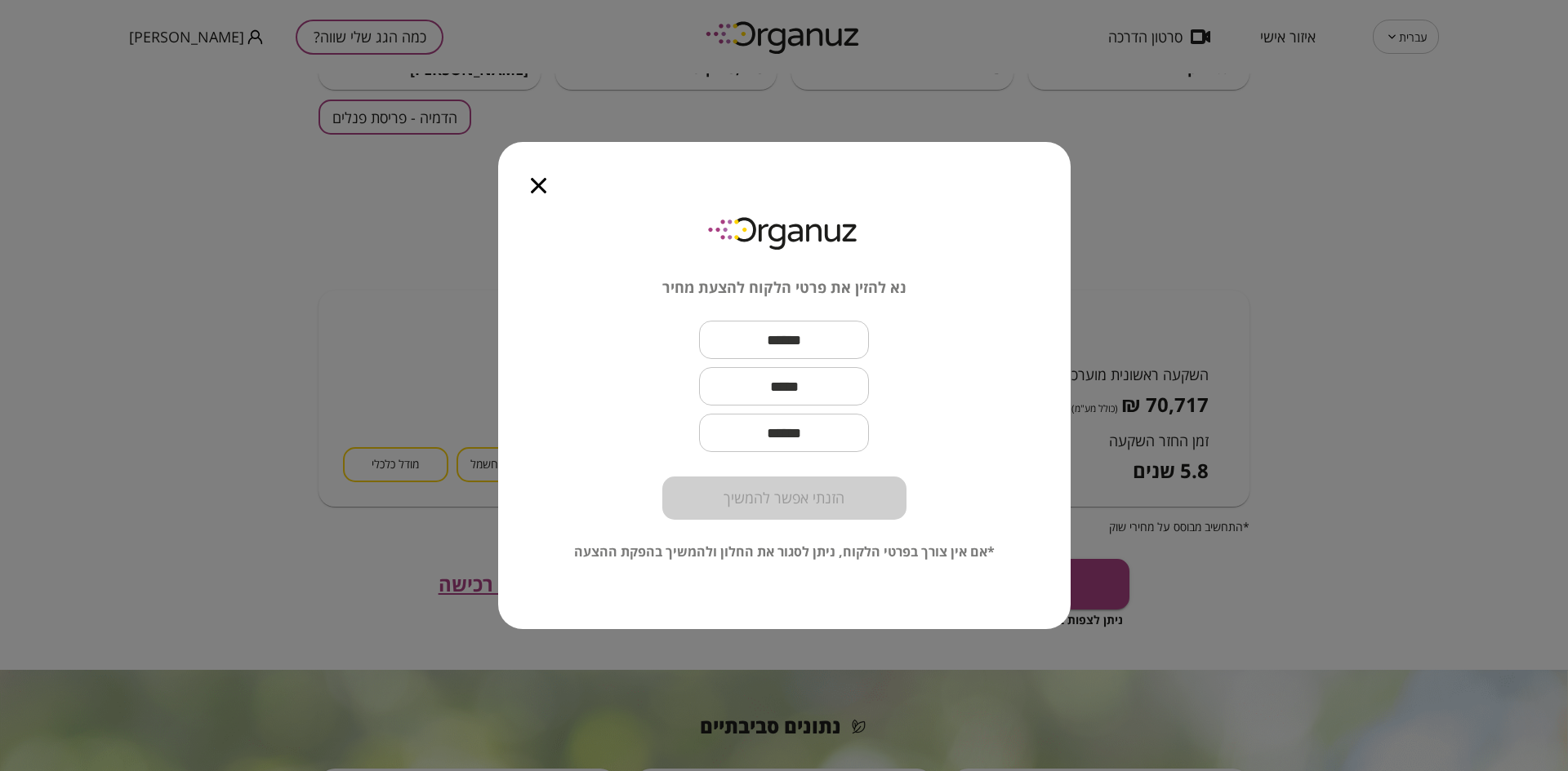
click at [538, 184] on icon "button" at bounding box center [539, 185] width 16 height 16
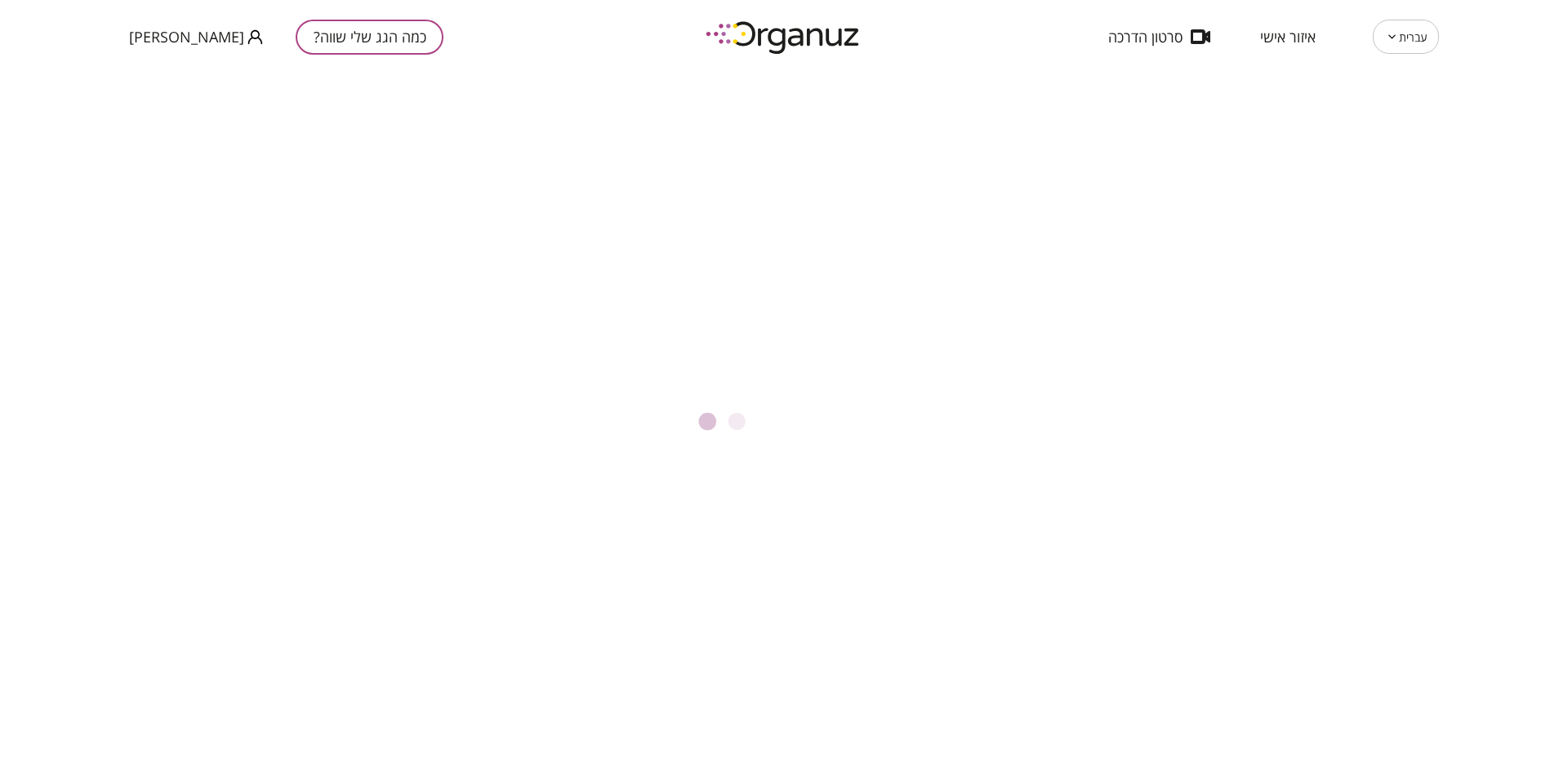
drag, startPoint x: 274, startPoint y: 349, endPoint x: 264, endPoint y: 372, distance: 25.1
click at [264, 372] on div at bounding box center [784, 423] width 1568 height 698
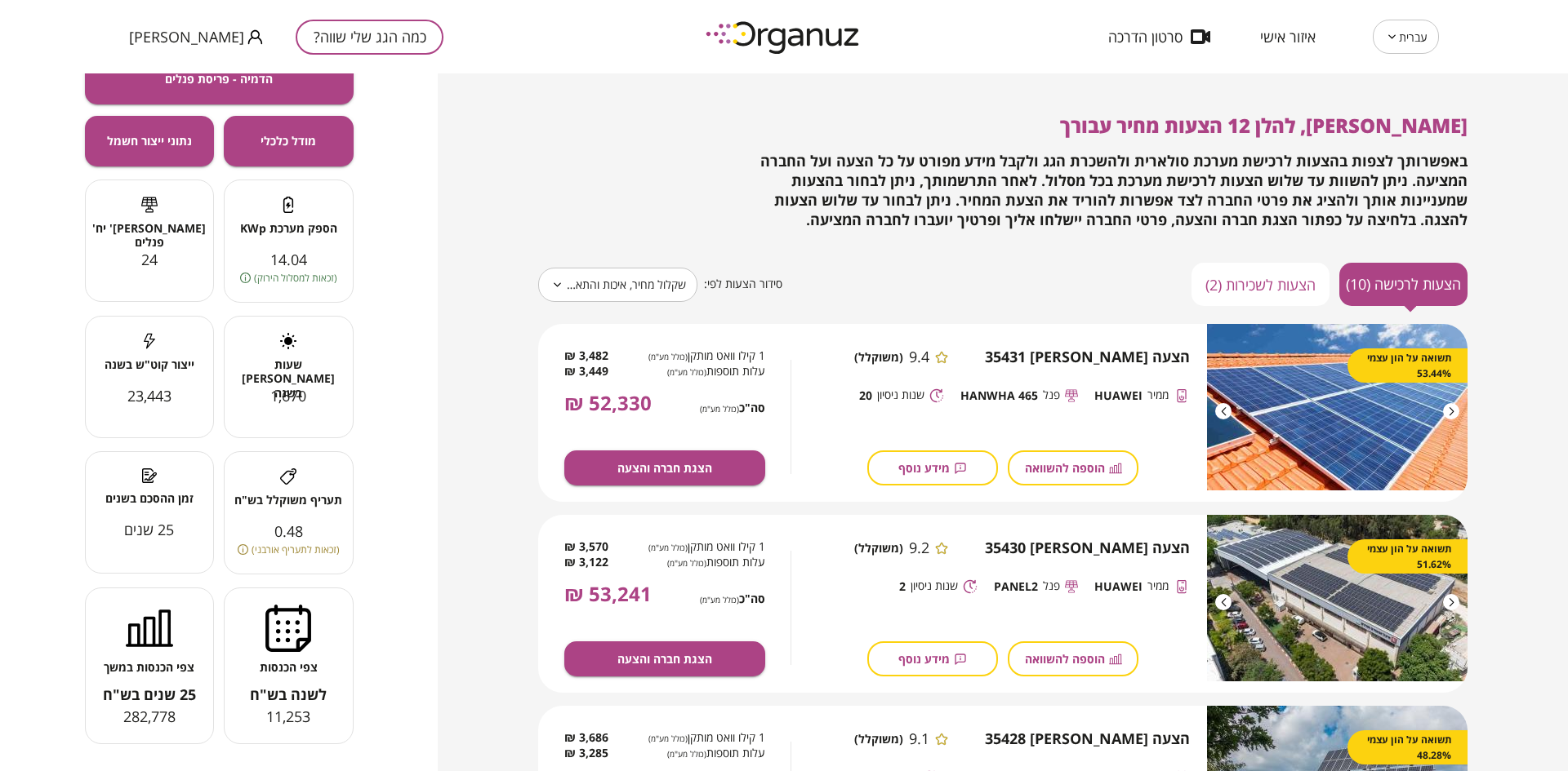
scroll to position [169, 0]
